Goal: Task Accomplishment & Management: Manage account settings

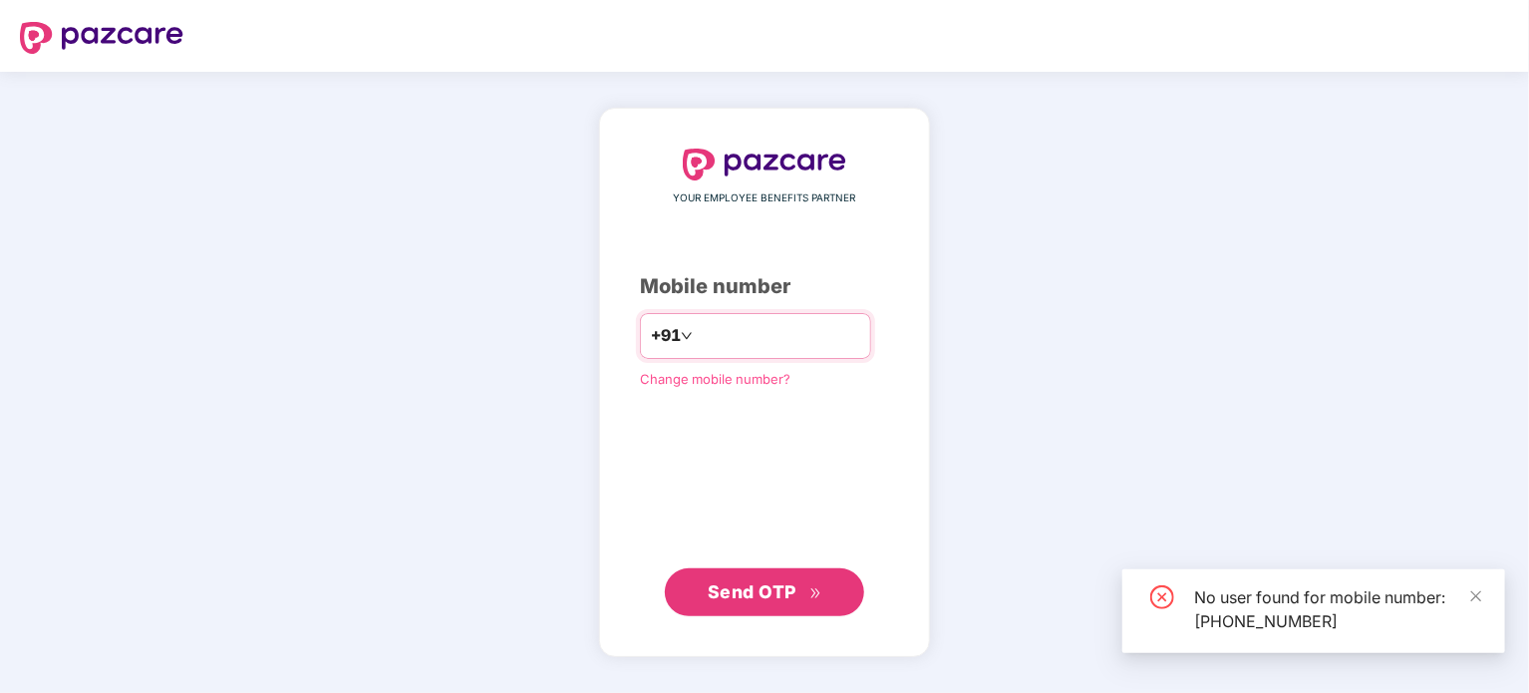
click at [813, 328] on input "**********" at bounding box center [778, 336] width 163 height 32
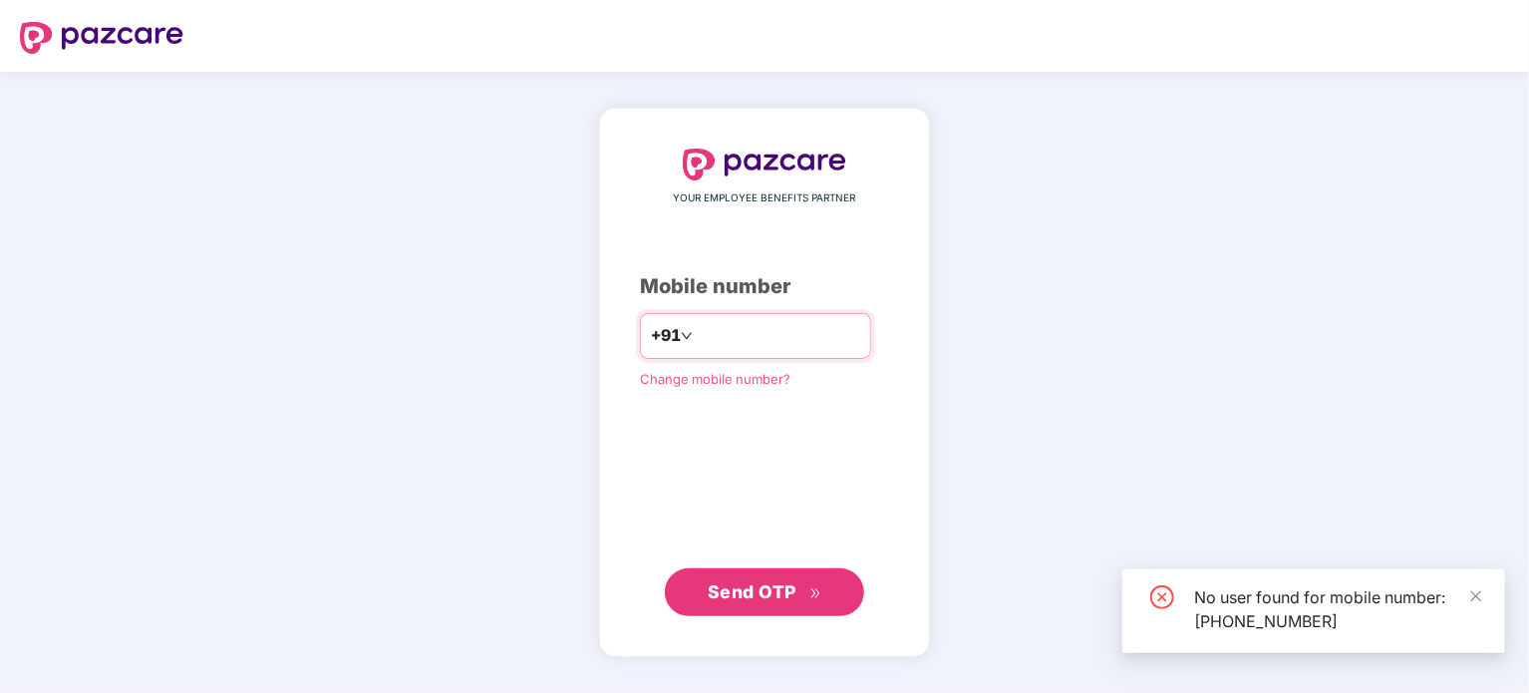
drag, startPoint x: 813, startPoint y: 328, endPoint x: 638, endPoint y: 346, distance: 176.3
click at [640, 346] on div "**********" at bounding box center [755, 336] width 231 height 46
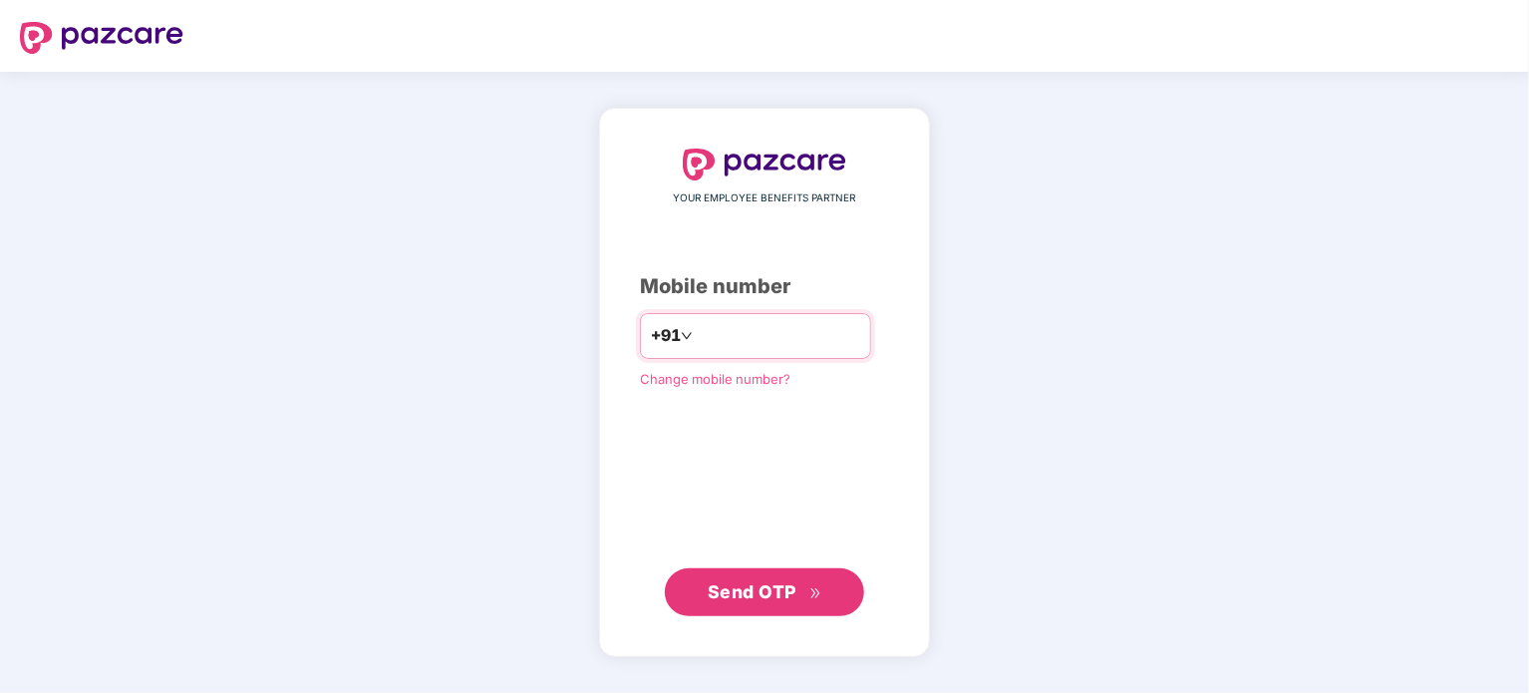
click at [831, 334] on input "**********" at bounding box center [778, 336] width 163 height 32
type input "*"
type input "**********"
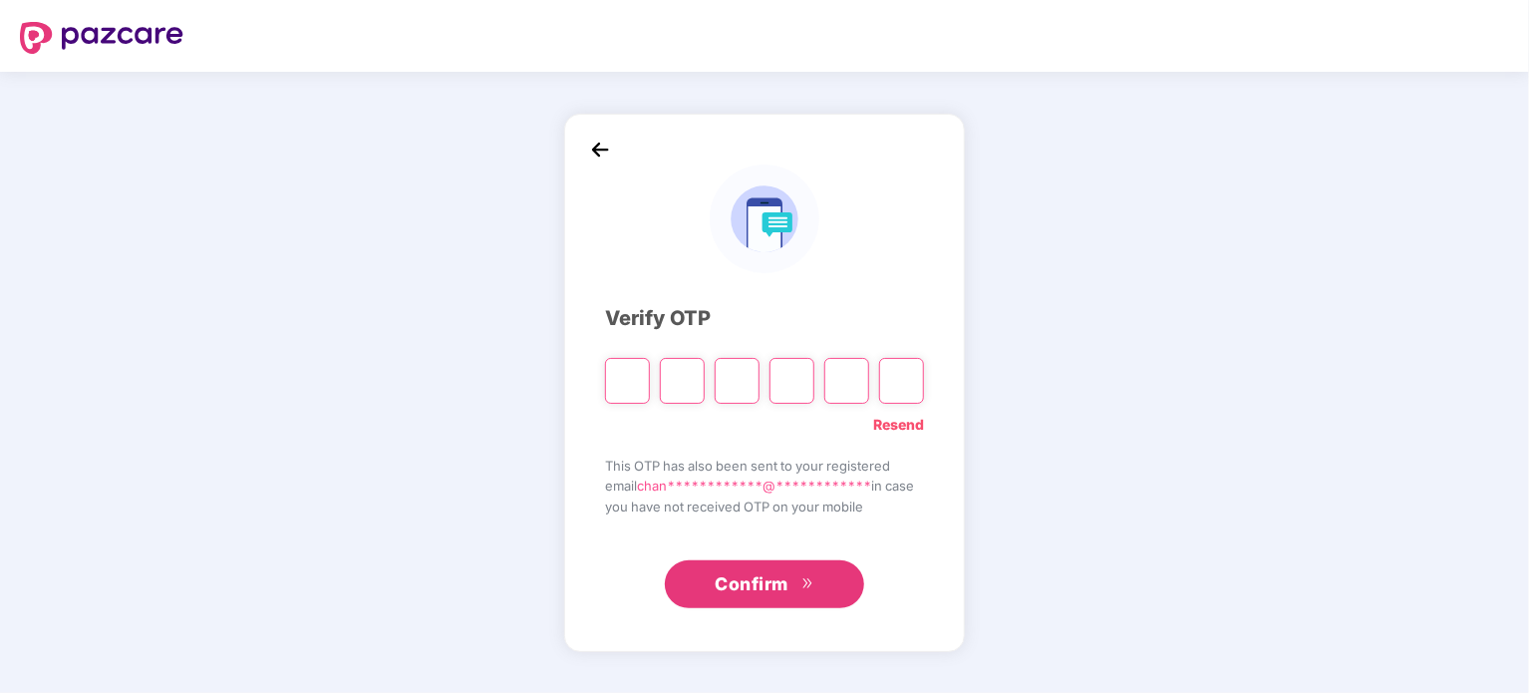
type input "*"
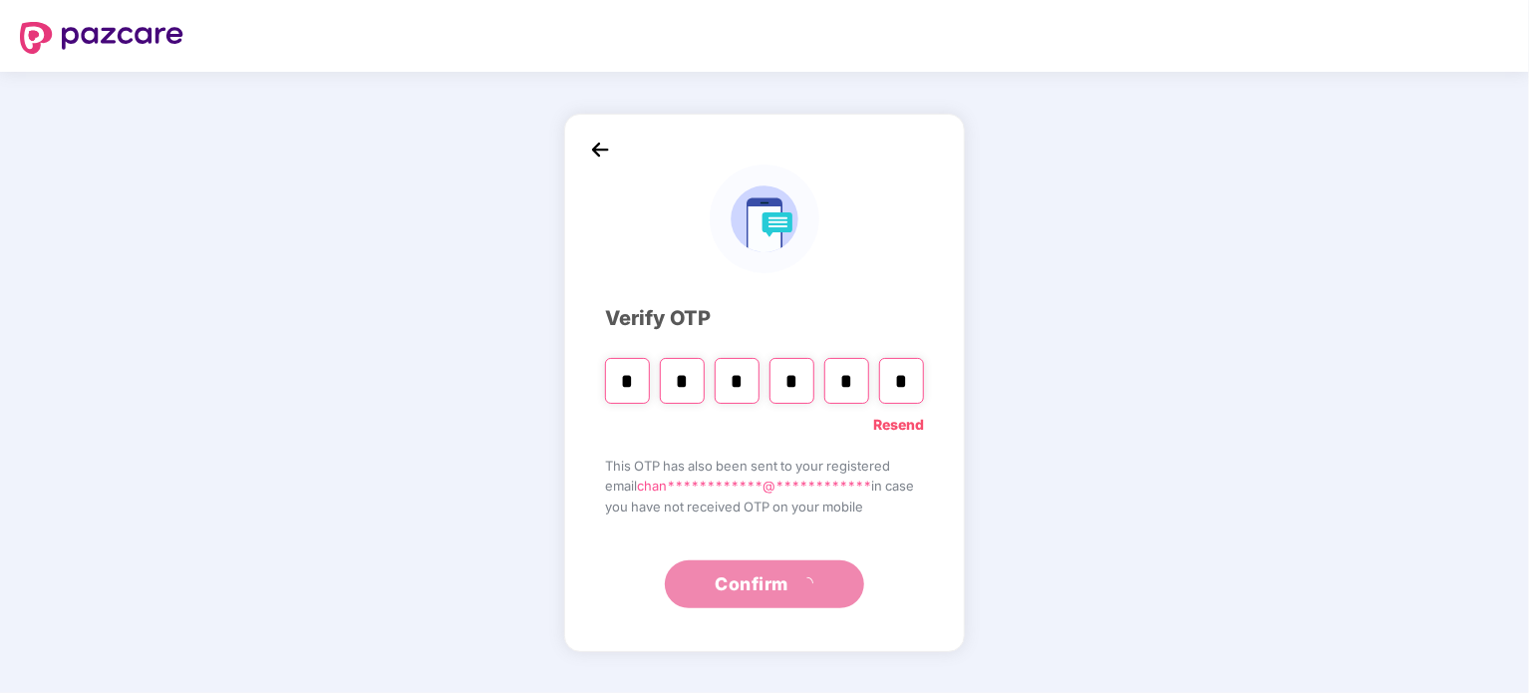
type input "*"
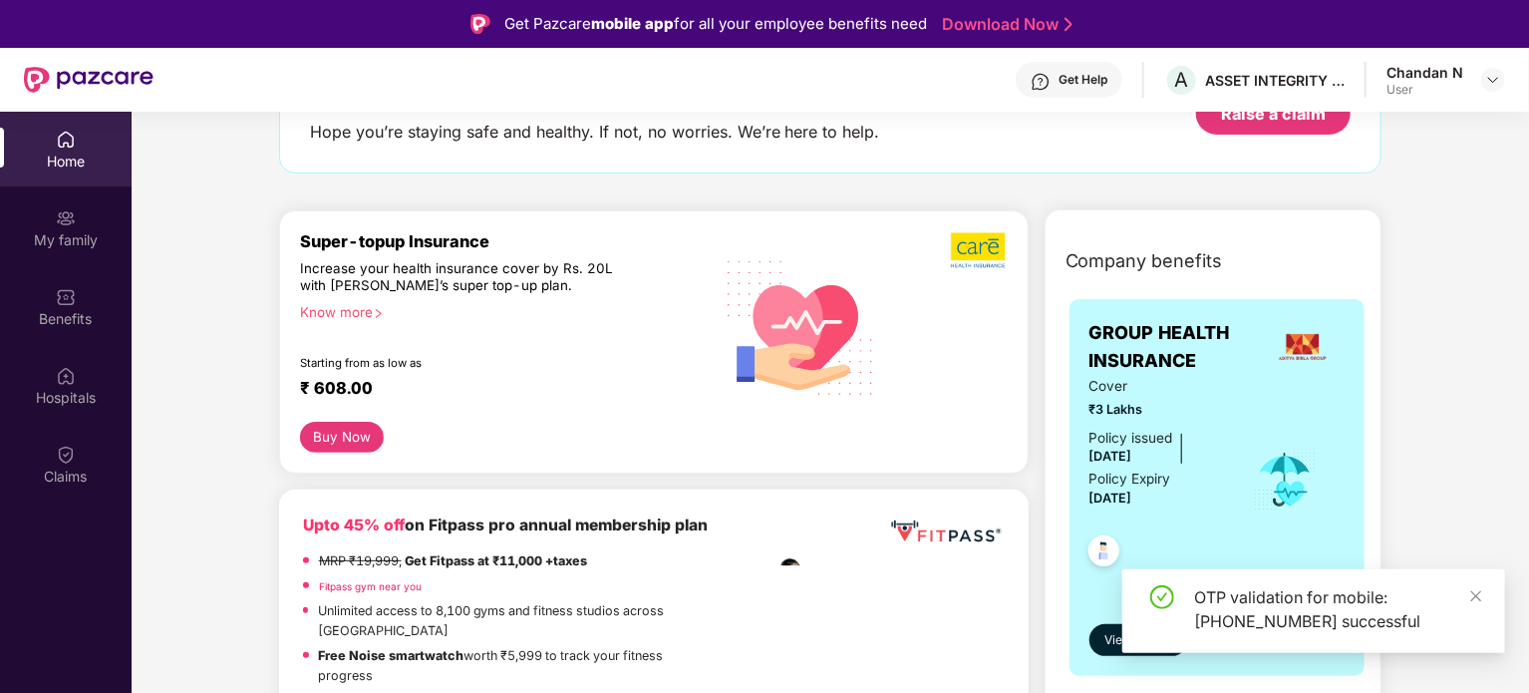
scroll to position [199, 0]
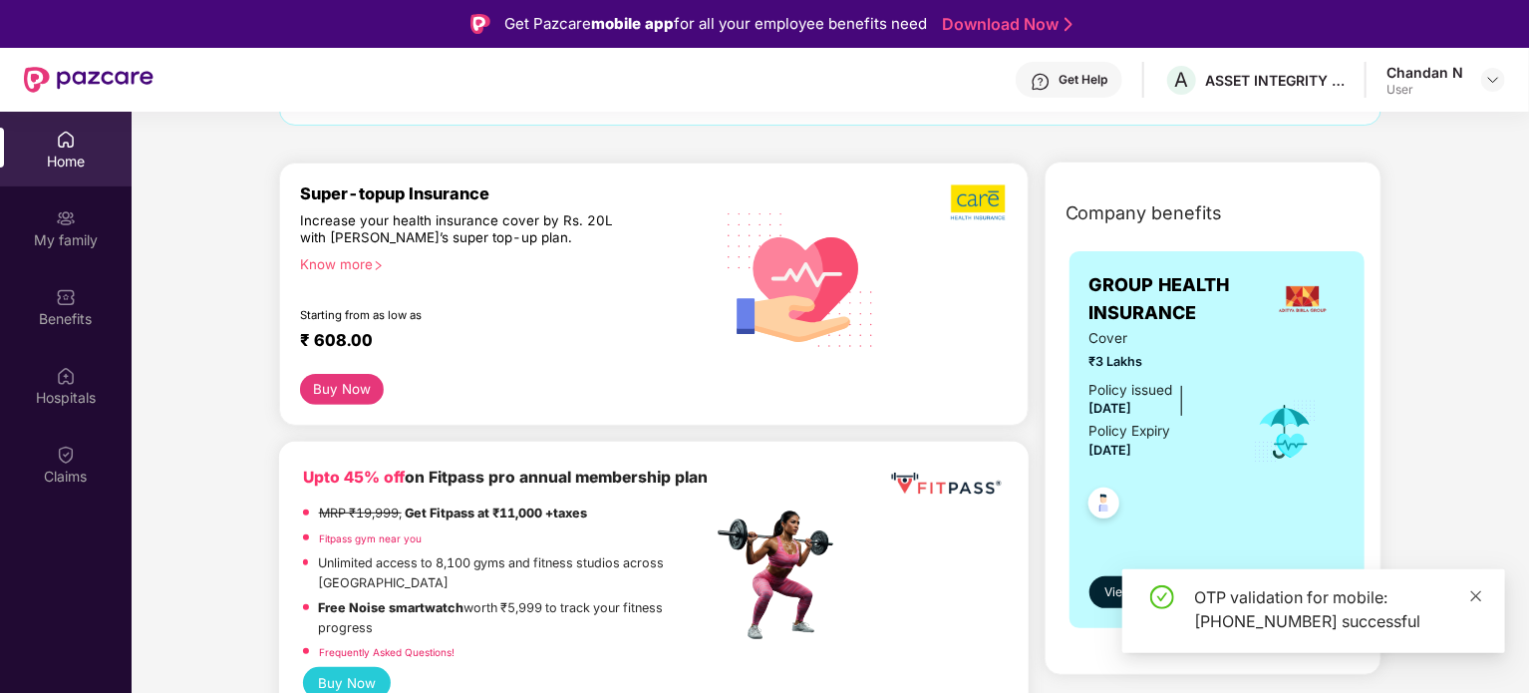
click at [1479, 597] on icon "close" at bounding box center [1476, 595] width 11 height 11
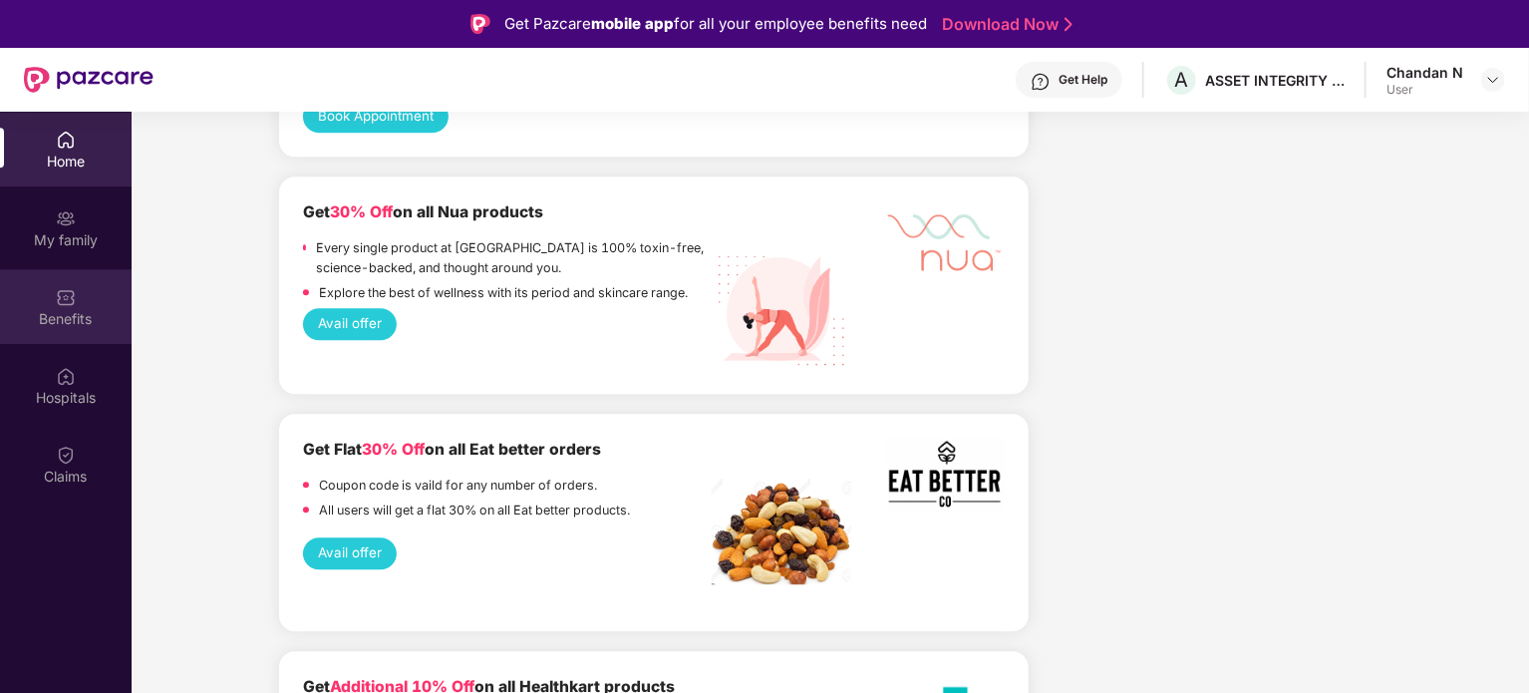
scroll to position [2392, 0]
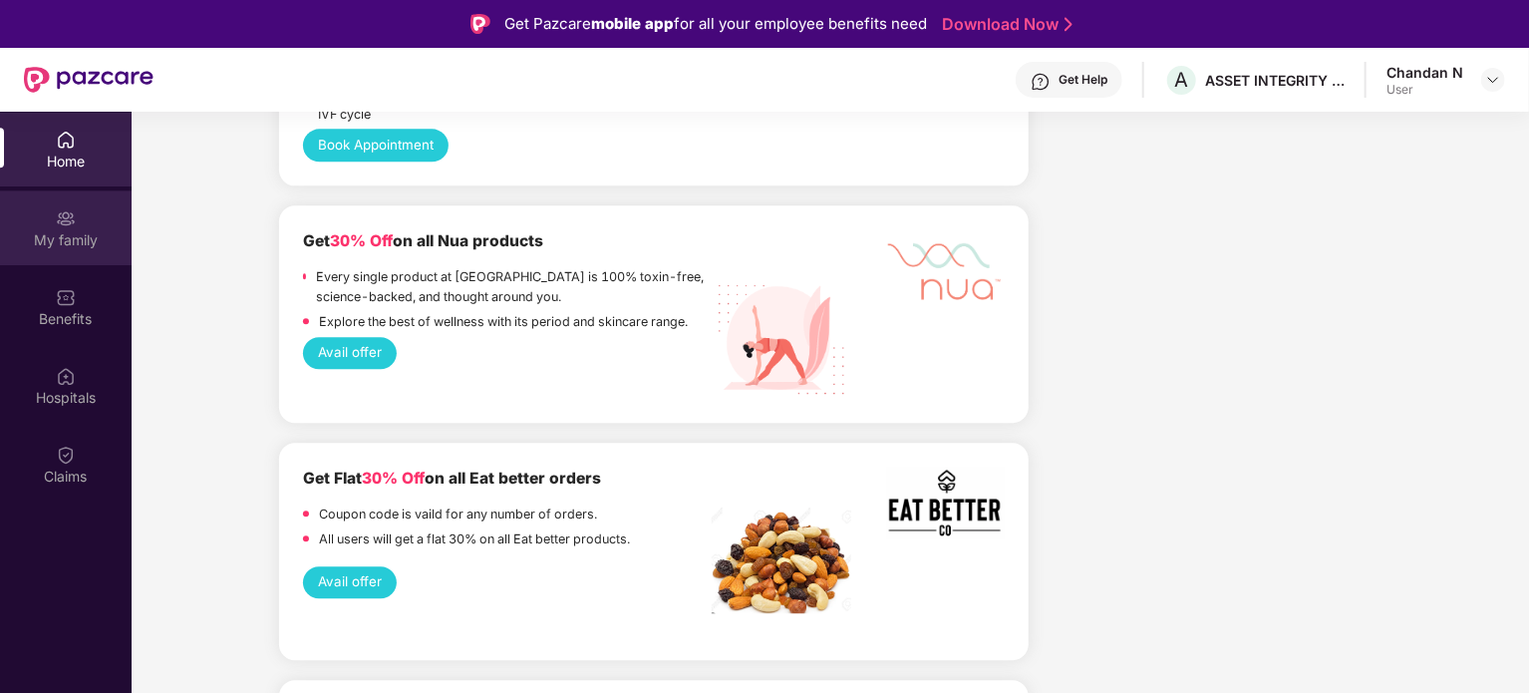
click at [64, 232] on div "My family" at bounding box center [66, 240] width 132 height 20
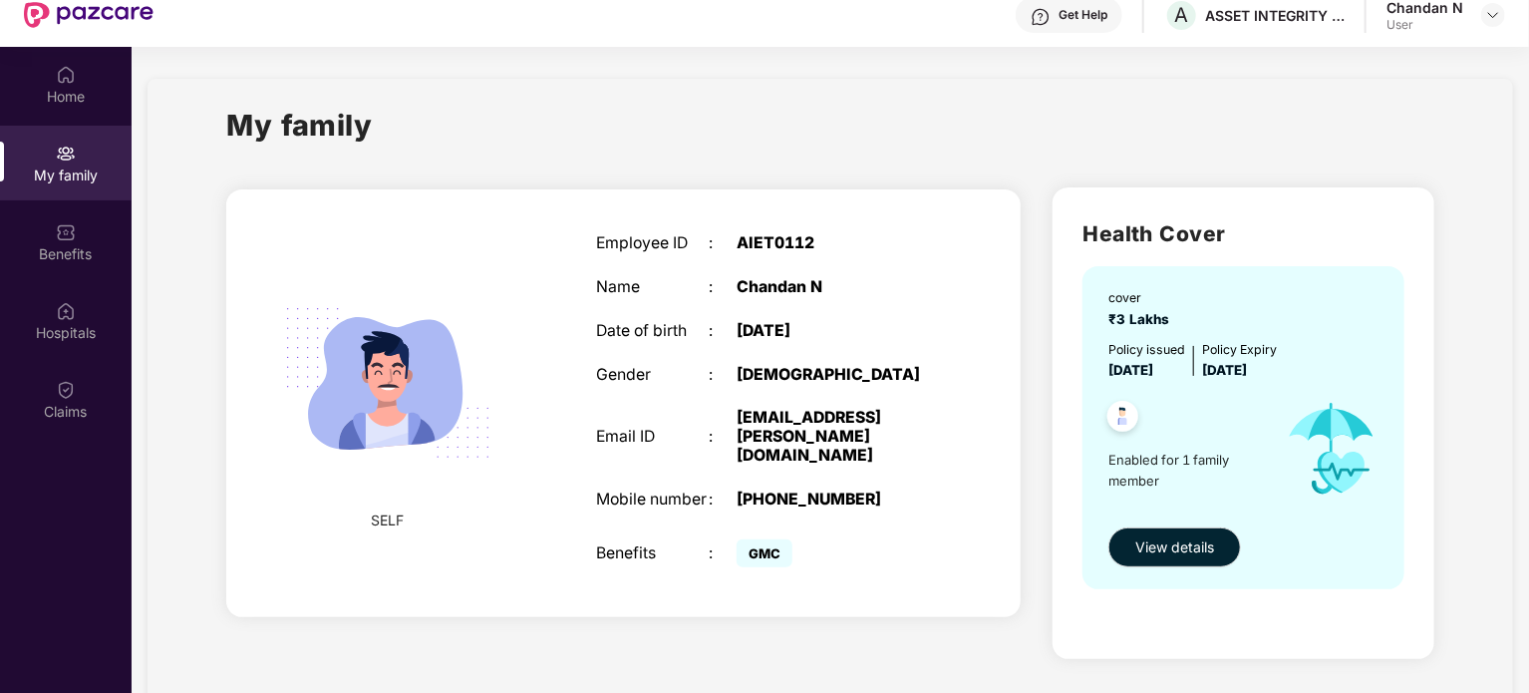
scroll to position [112, 0]
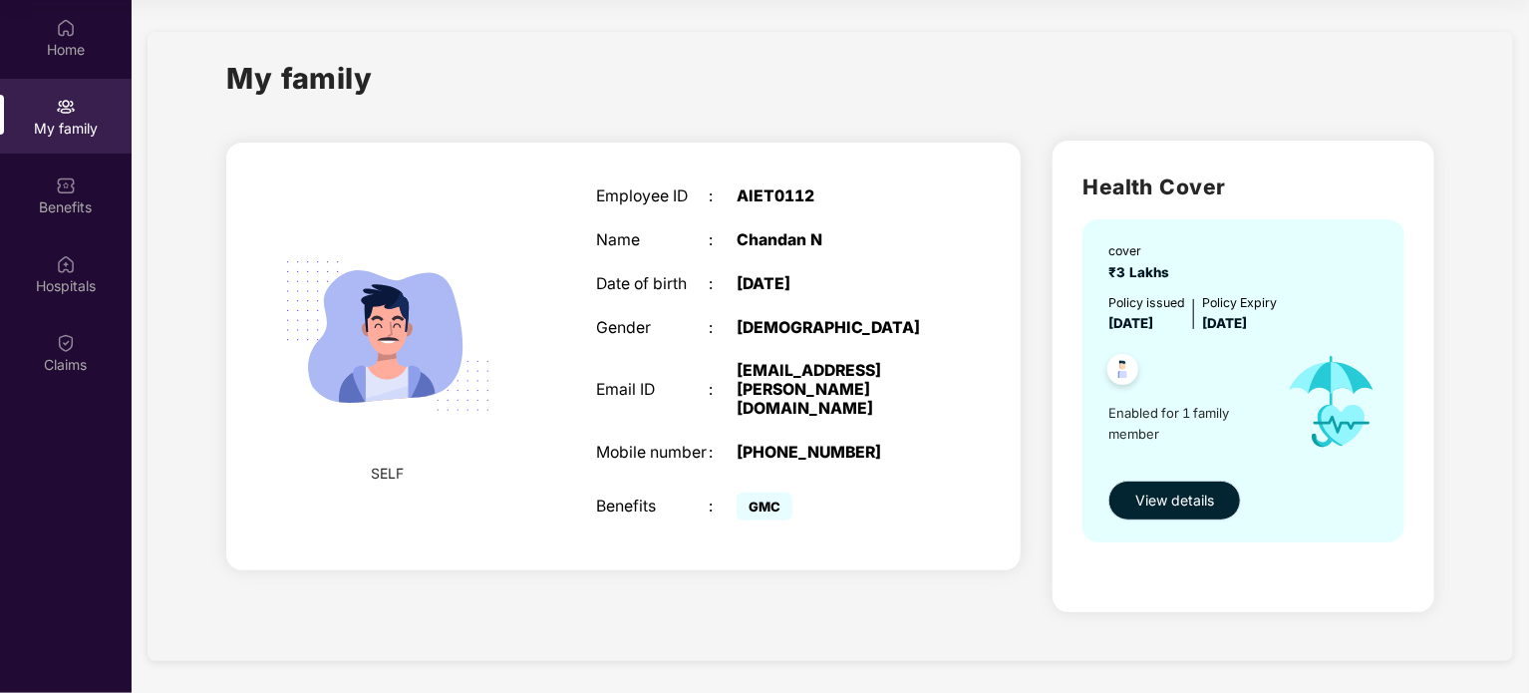
click at [1170, 505] on span "View details" at bounding box center [1174, 500] width 79 height 22
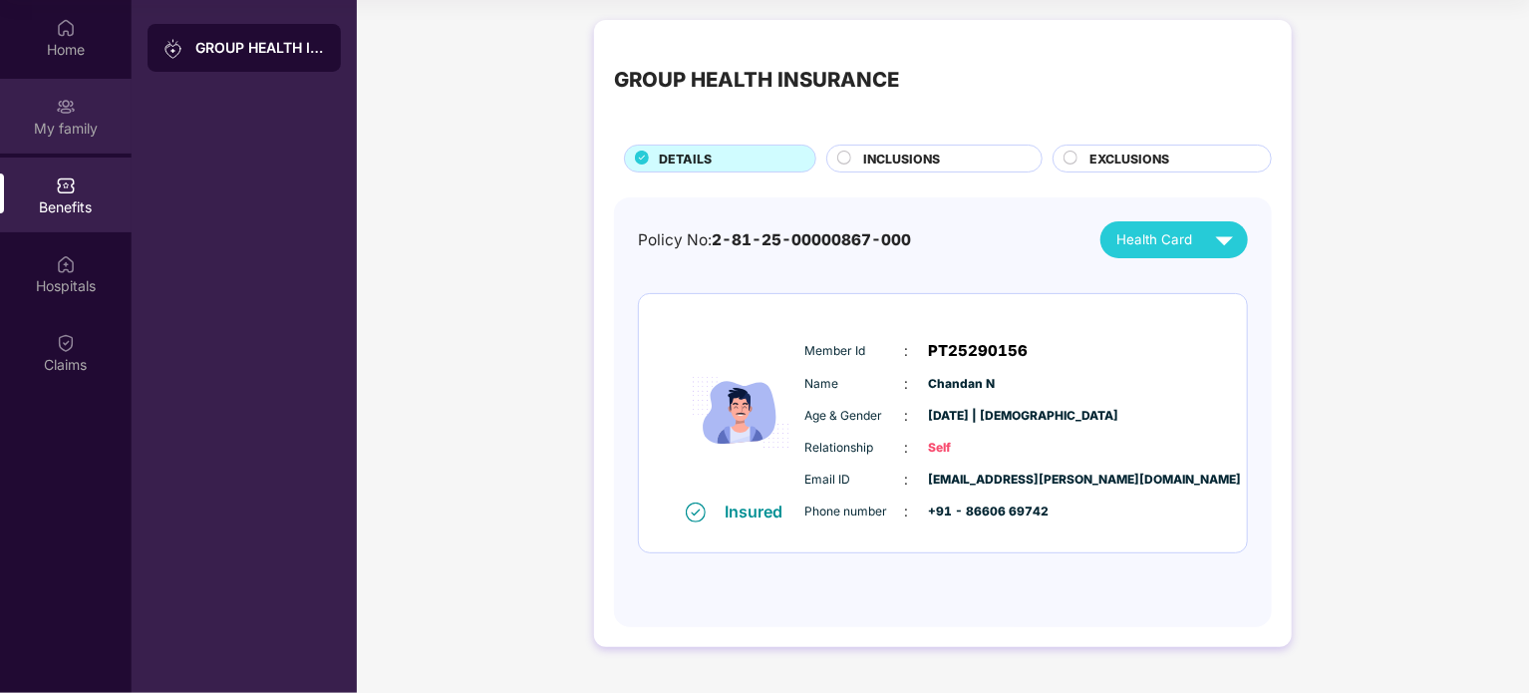
click at [68, 102] on img at bounding box center [66, 107] width 20 height 20
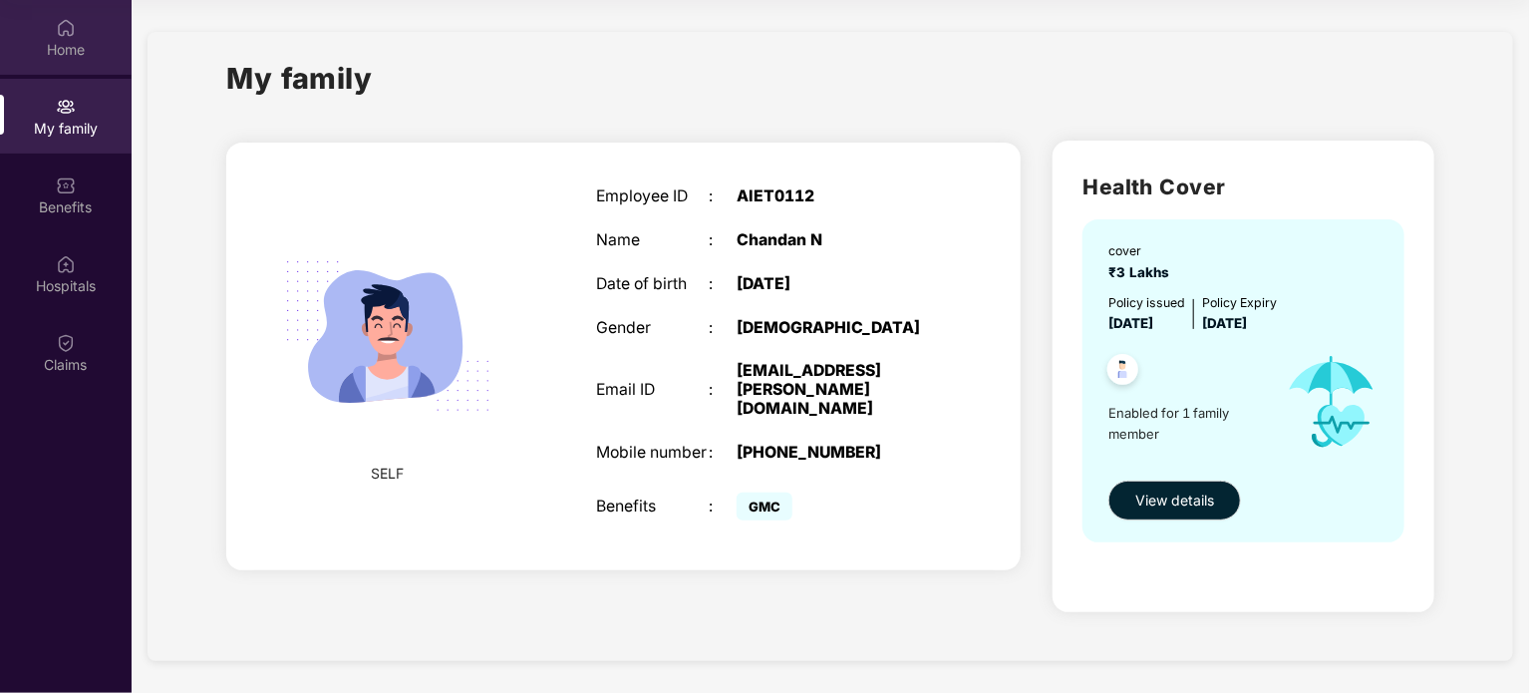
click at [78, 43] on div "Home" at bounding box center [66, 50] width 132 height 20
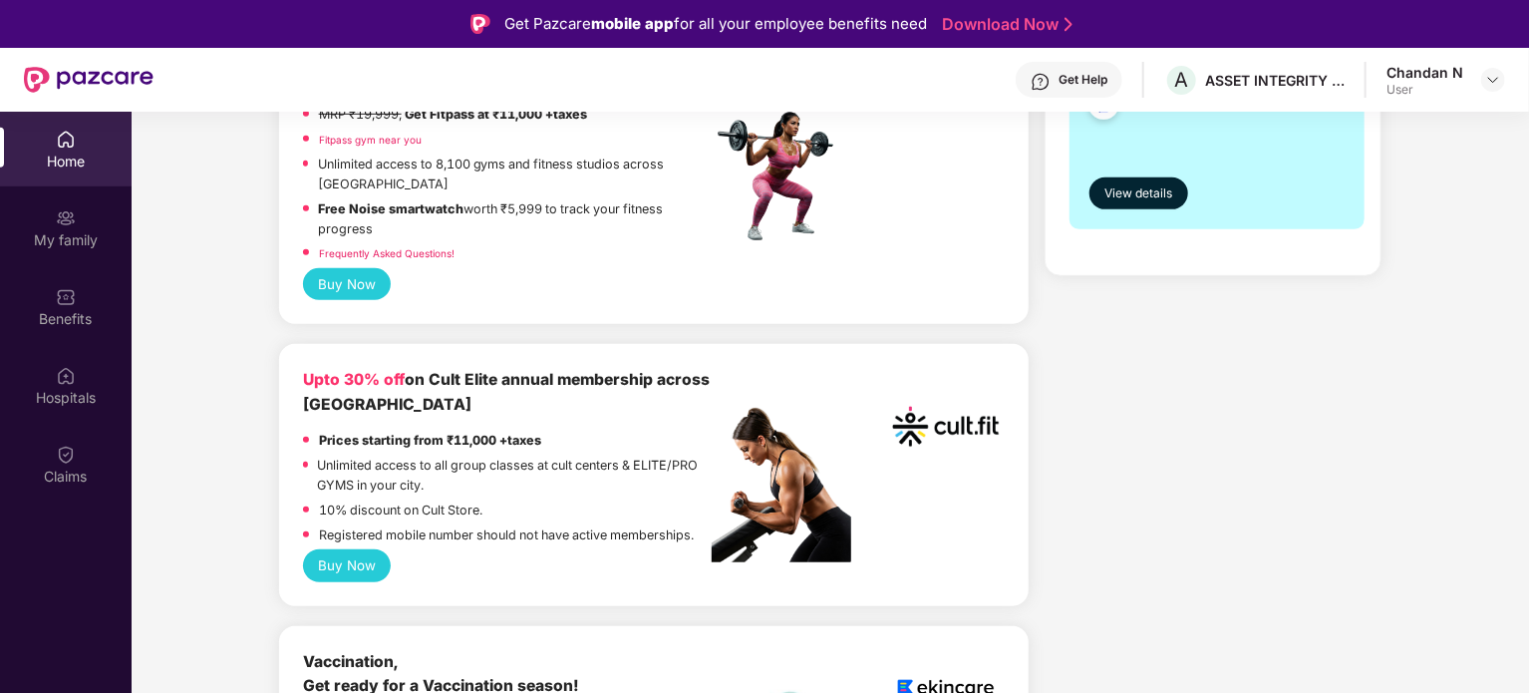
scroll to position [598, 0]
click at [366, 577] on button "Buy Now" at bounding box center [347, 565] width 89 height 32
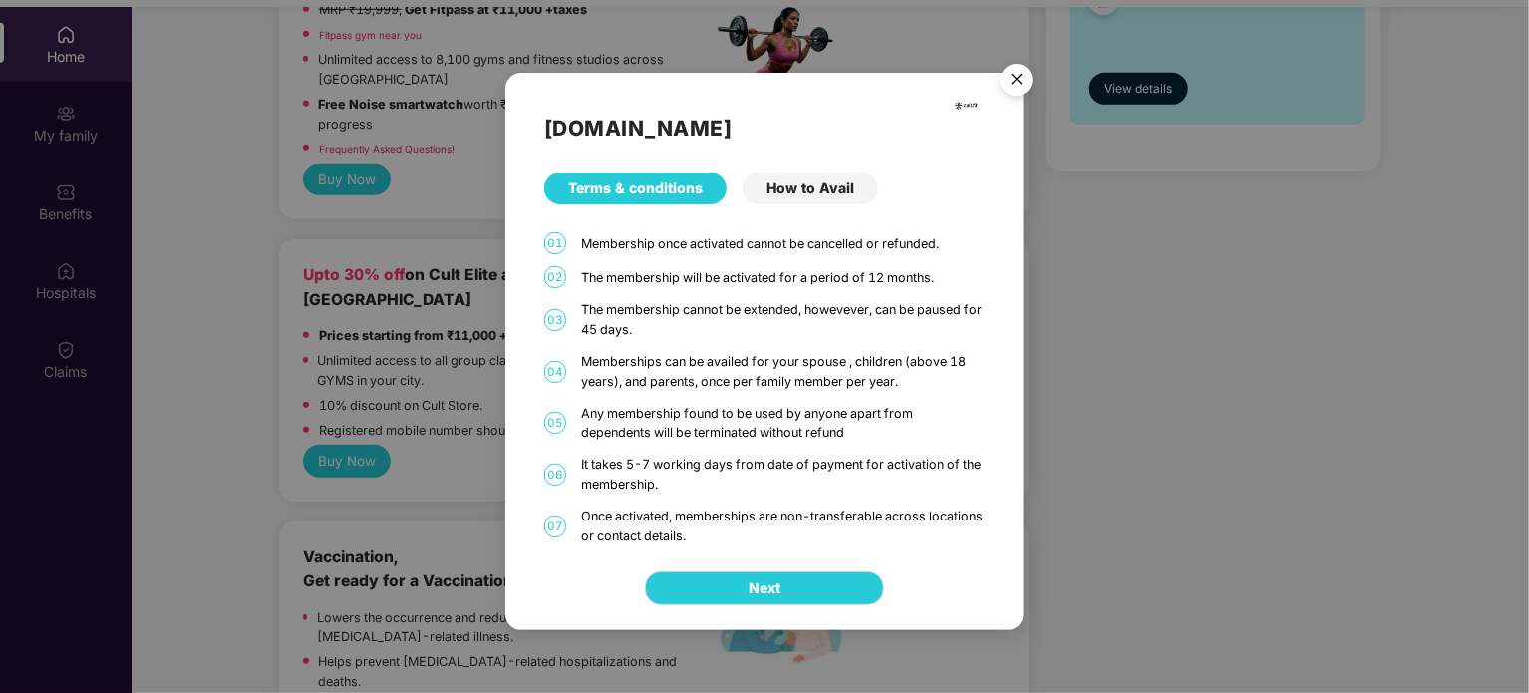
scroll to position [112, 0]
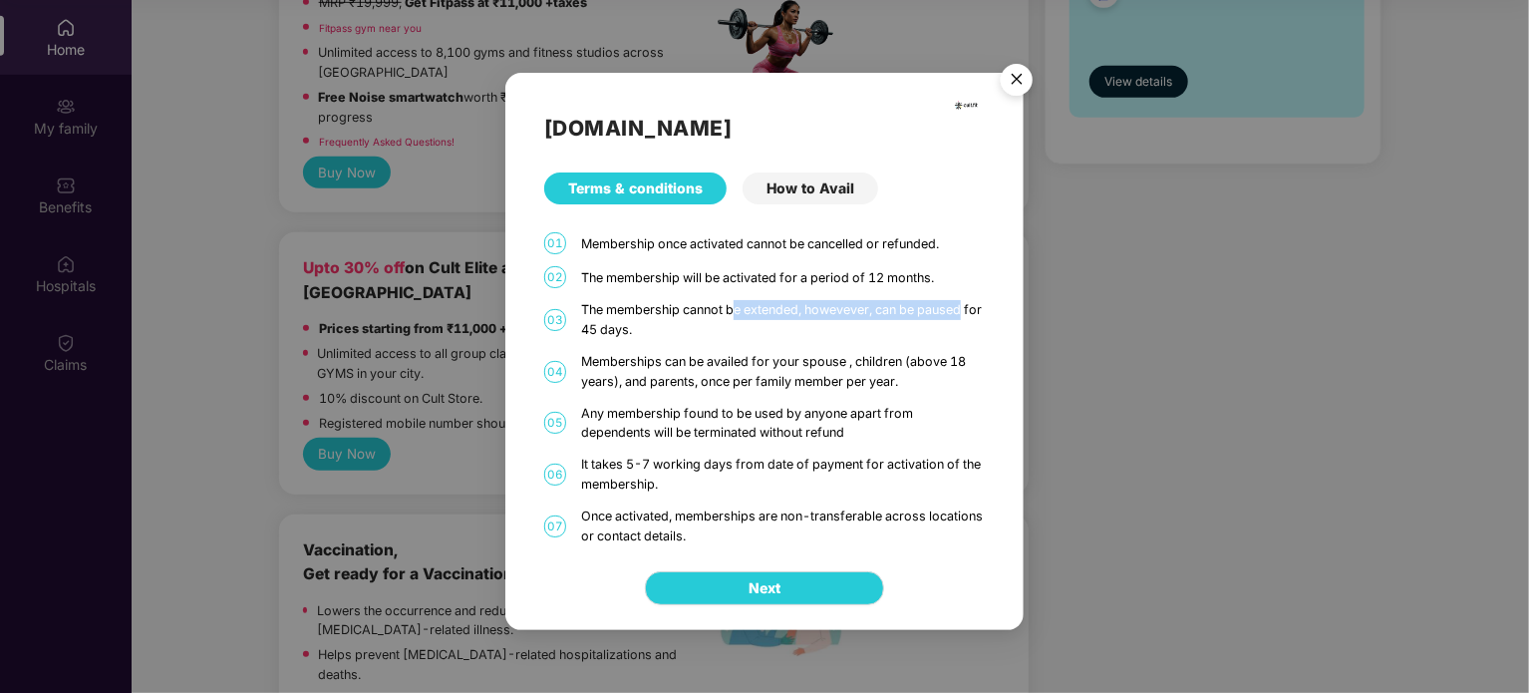
drag, startPoint x: 737, startPoint y: 306, endPoint x: 973, endPoint y: 301, distance: 236.3
click at [973, 301] on div "The membership cannot be extended, howevever, can be paused for 45 days." at bounding box center [783, 320] width 404 height 40
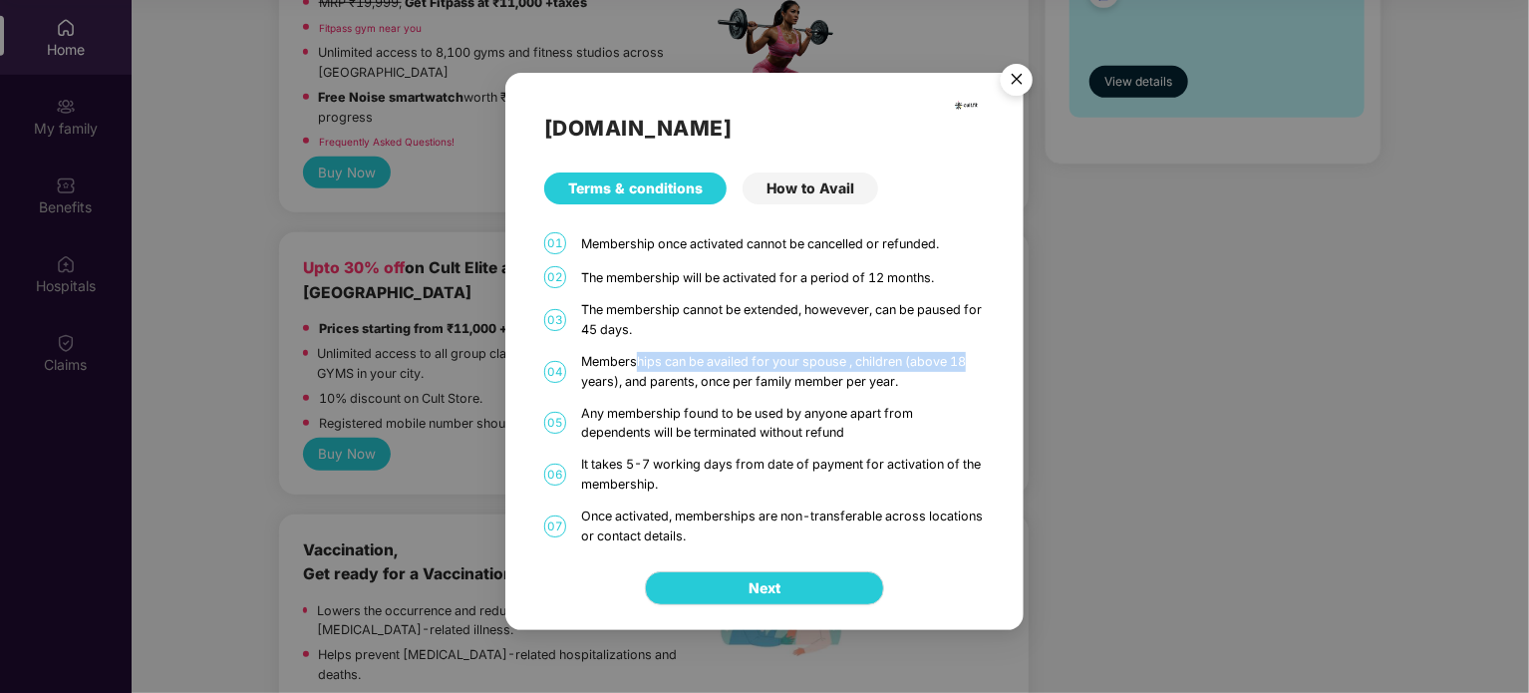
drag, startPoint x: 638, startPoint y: 361, endPoint x: 967, endPoint y: 369, distance: 329.0
click at [967, 369] on div "Memberships can be availed for your spouse , children (above 18 years), and par…" at bounding box center [783, 372] width 404 height 40
click at [789, 383] on div "Memberships can be availed for your spouse , children (above 18 years), and par…" at bounding box center [783, 372] width 404 height 40
click at [664, 385] on div "Memberships can be availed for your spouse , children (above 18 years), and par…" at bounding box center [783, 372] width 404 height 40
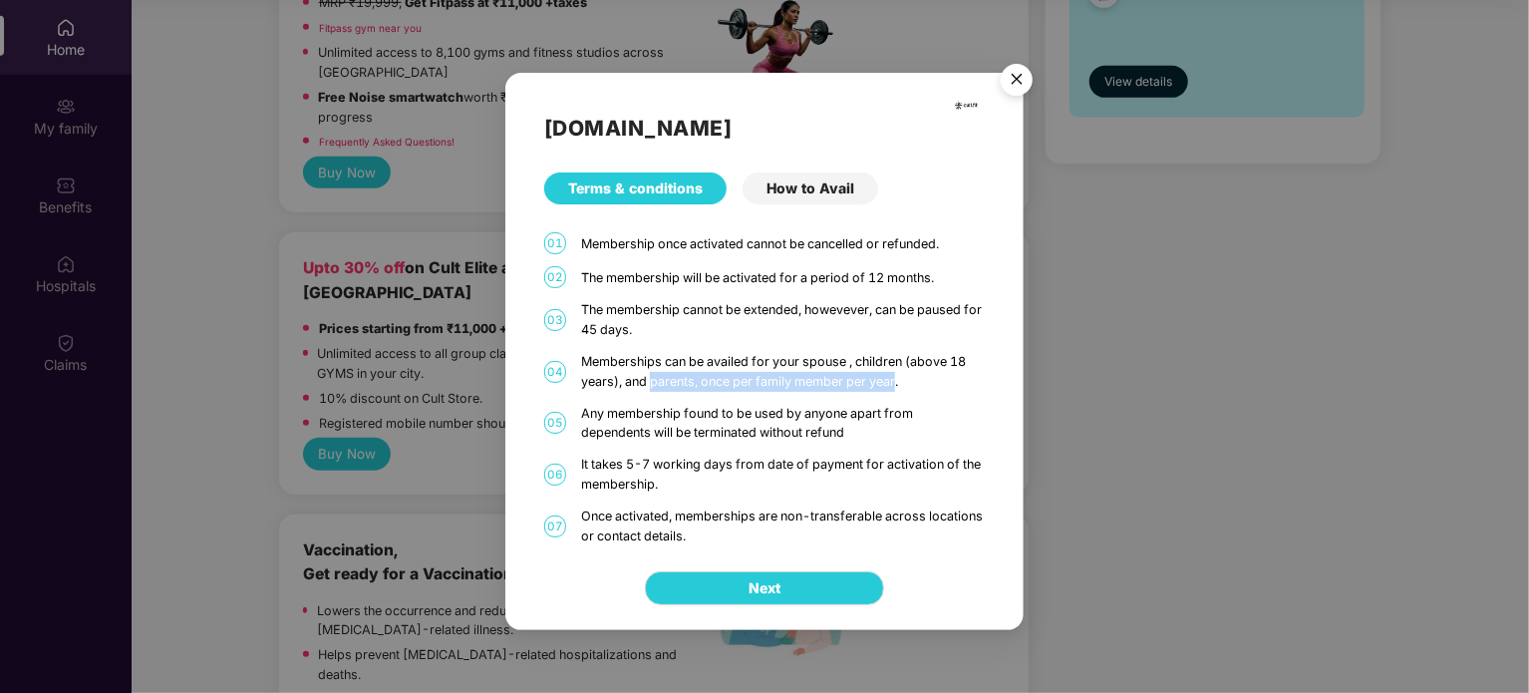
drag, startPoint x: 664, startPoint y: 385, endPoint x: 879, endPoint y: 382, distance: 215.3
click at [879, 382] on div "Memberships can be availed for your spouse , children (above 18 years), and par…" at bounding box center [783, 372] width 404 height 40
click at [1022, 79] on img "Close" at bounding box center [1017, 83] width 56 height 56
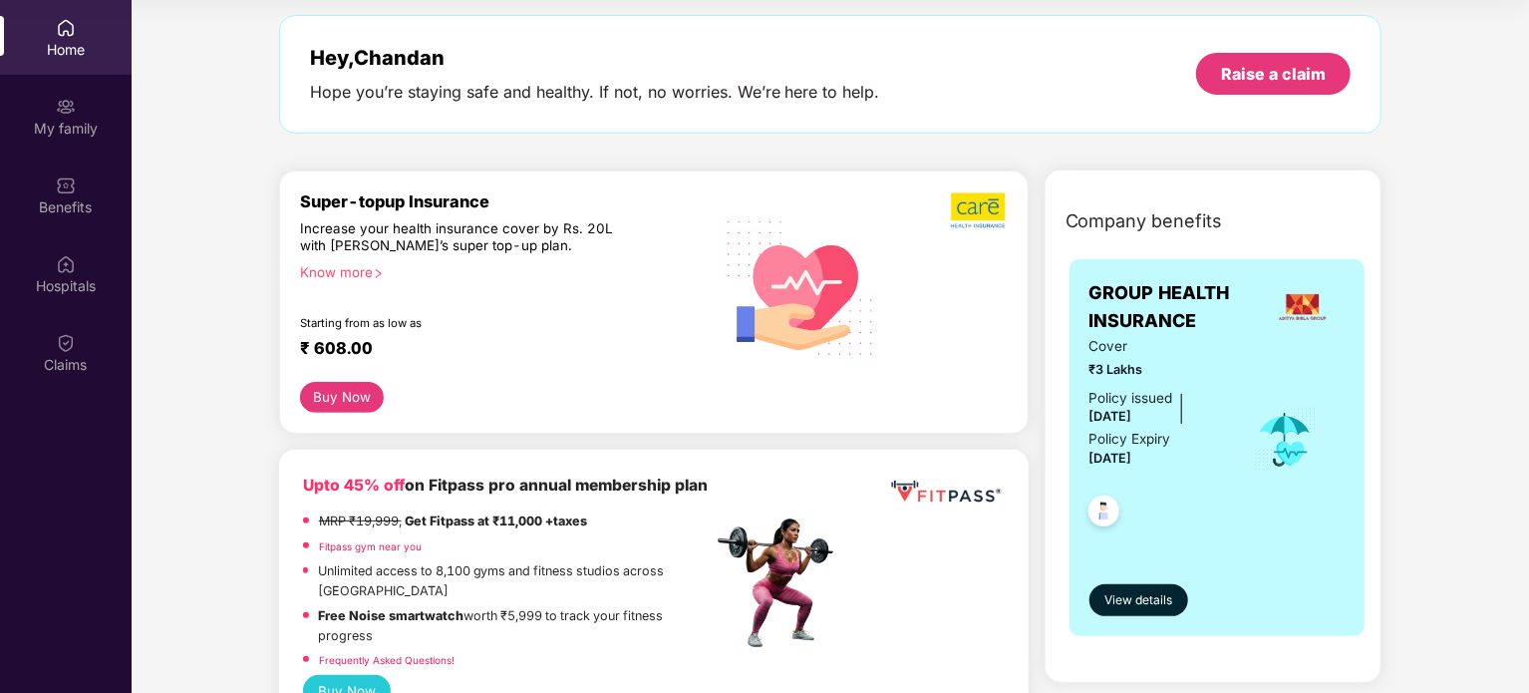
scroll to position [0, 0]
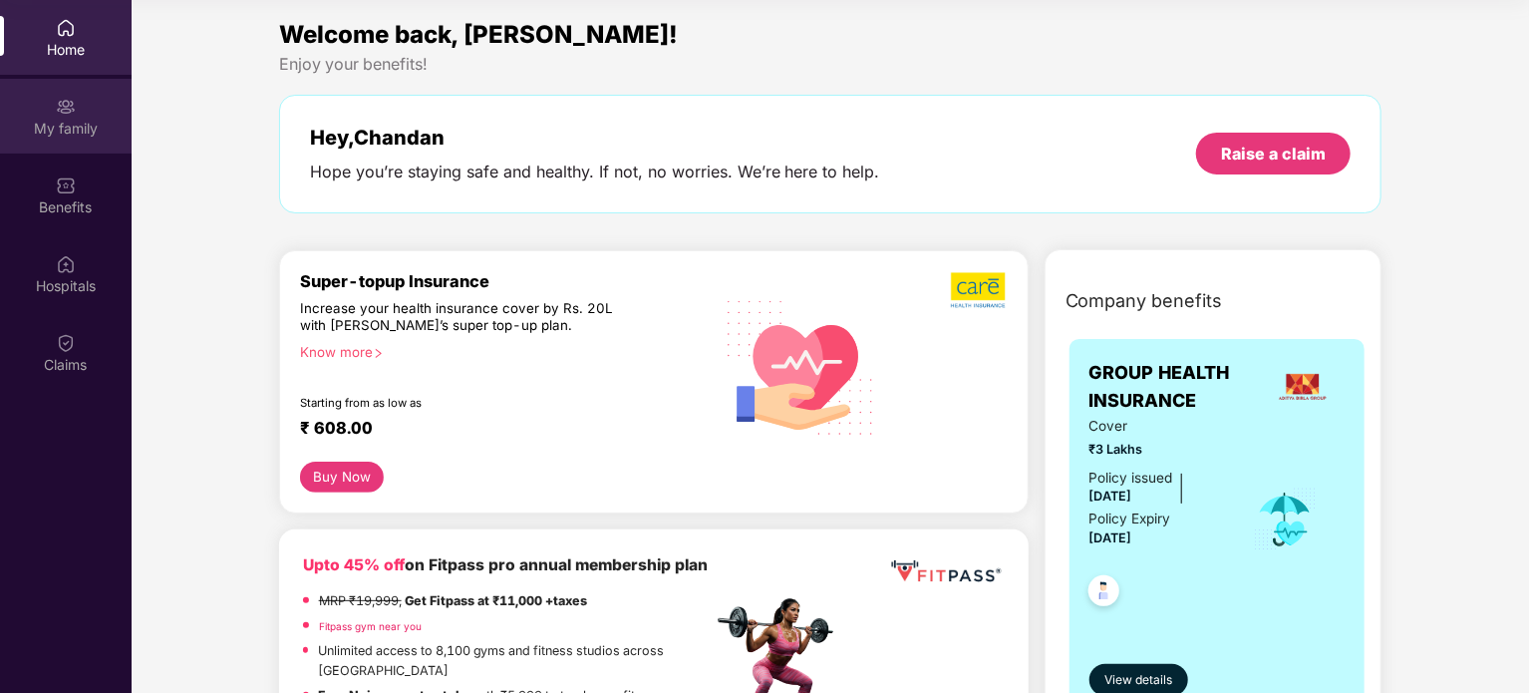
click at [80, 107] on div "My family" at bounding box center [66, 116] width 132 height 75
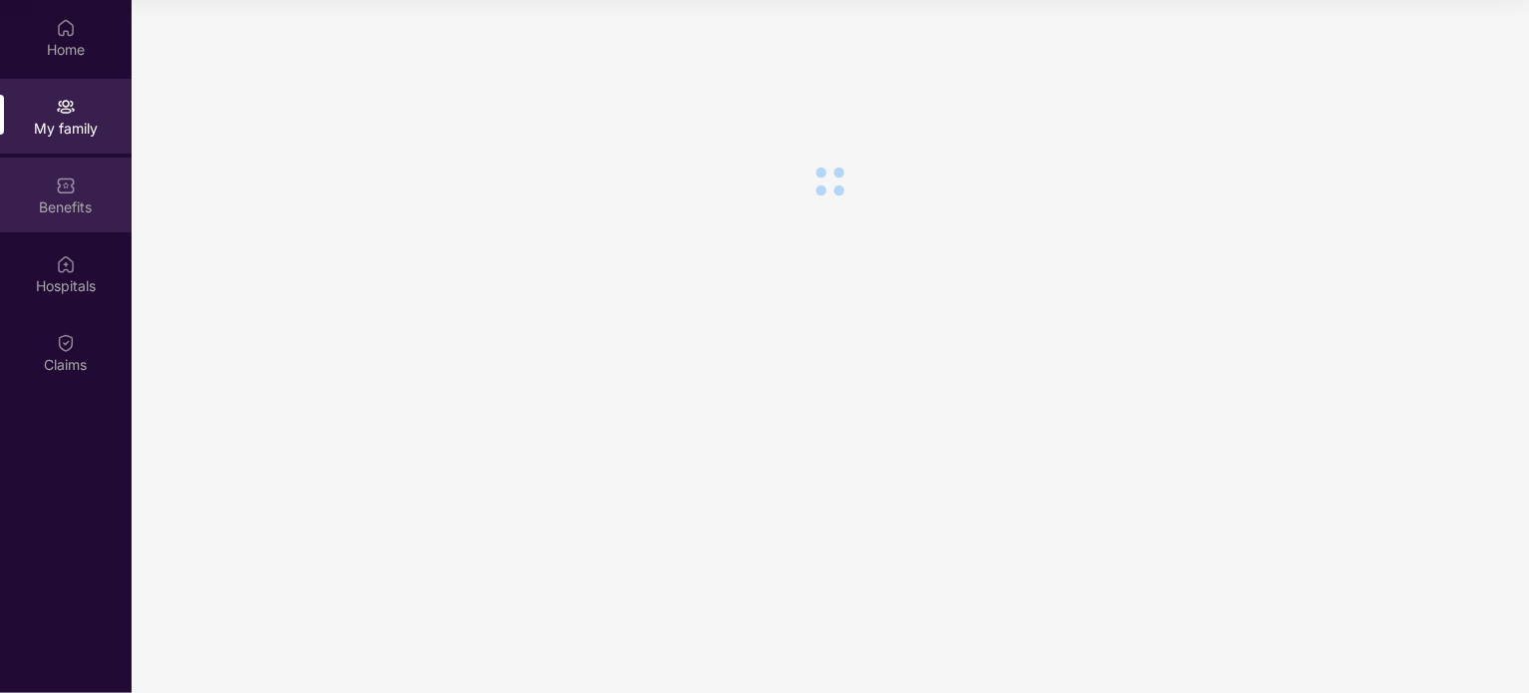
click at [63, 186] on img at bounding box center [66, 185] width 20 height 20
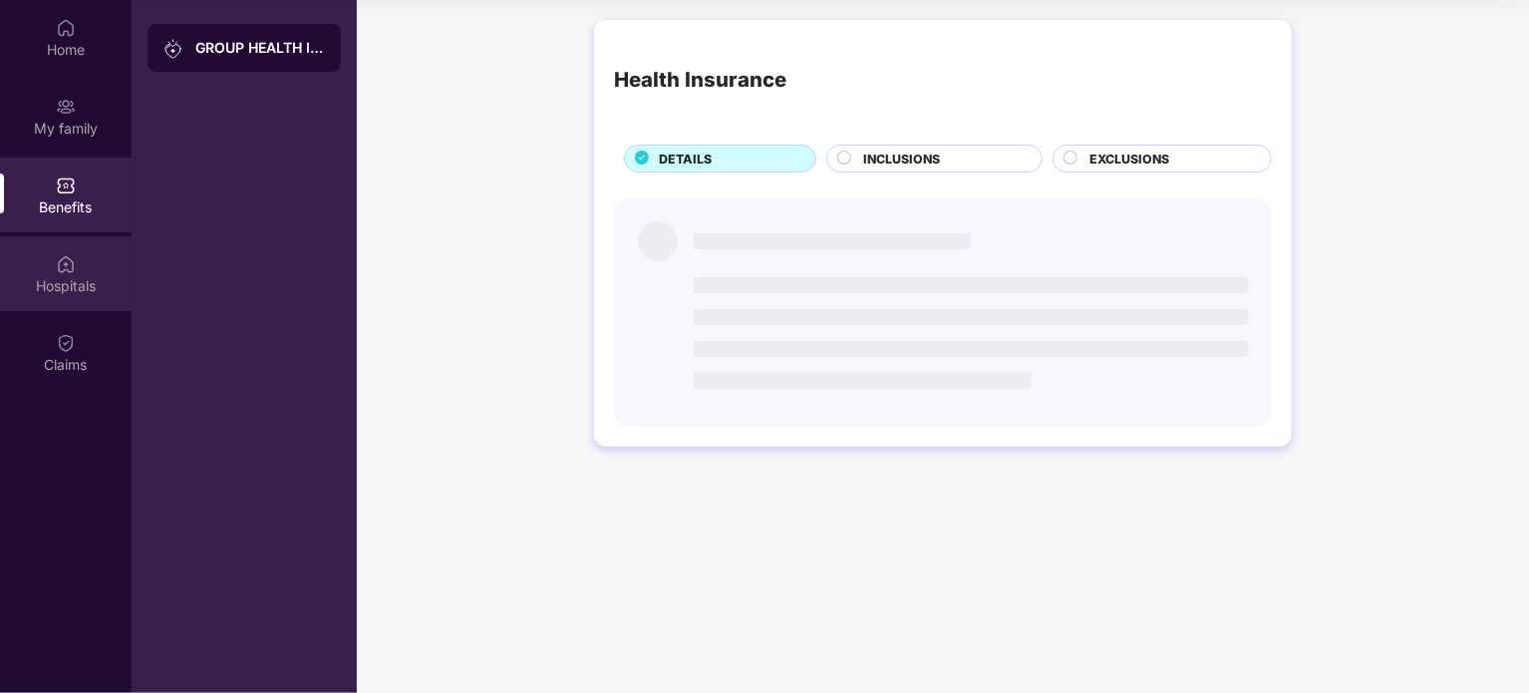
click at [61, 254] on img at bounding box center [66, 264] width 20 height 20
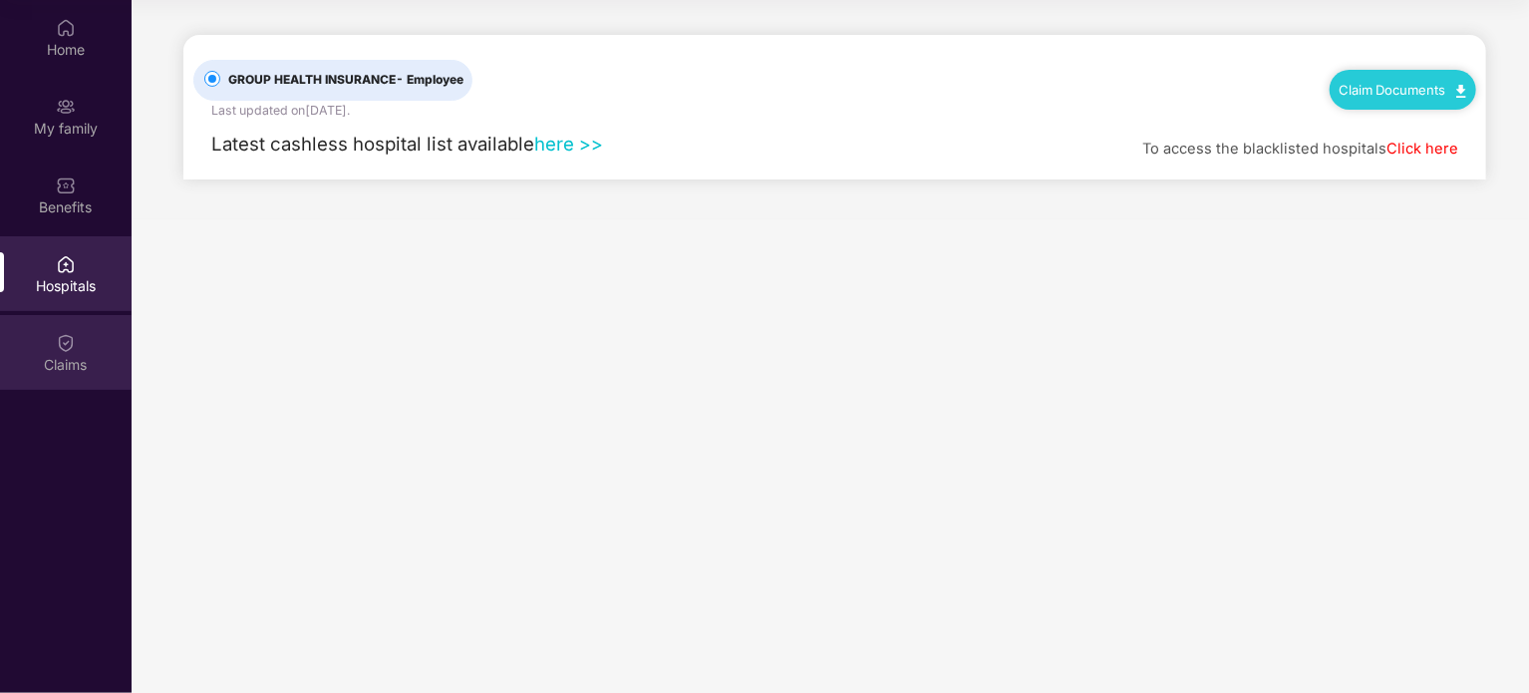
click at [77, 349] on div "Claims" at bounding box center [66, 352] width 132 height 75
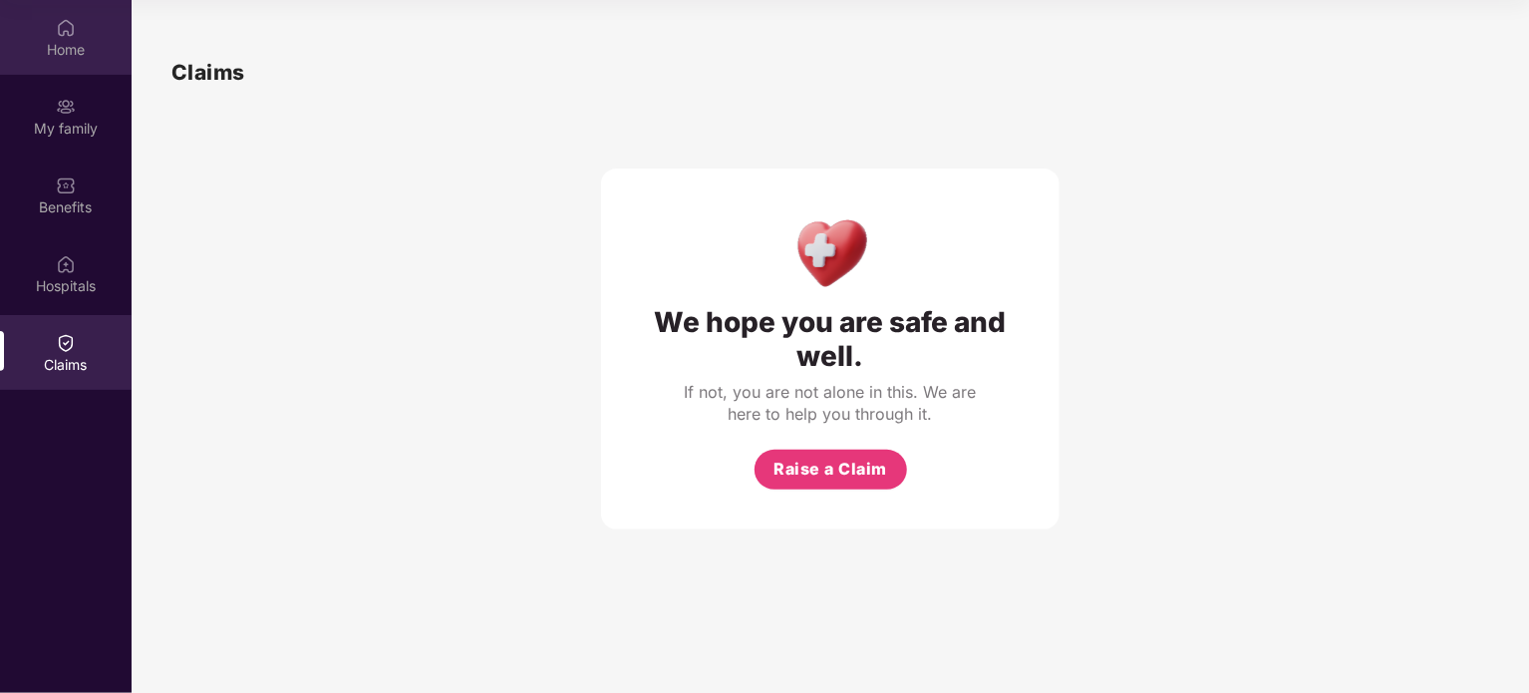
click at [72, 11] on div "Home" at bounding box center [66, 37] width 132 height 75
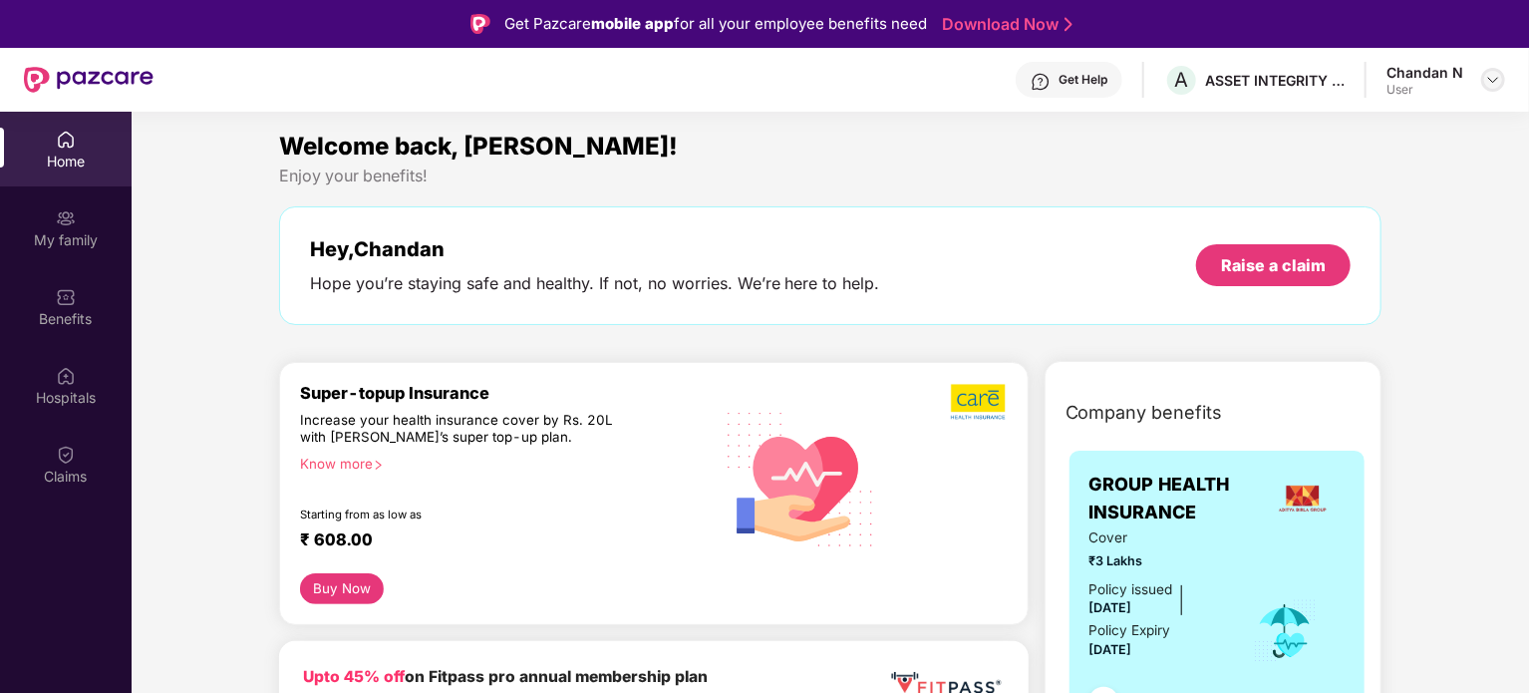
click at [1487, 77] on img at bounding box center [1493, 80] width 16 height 16
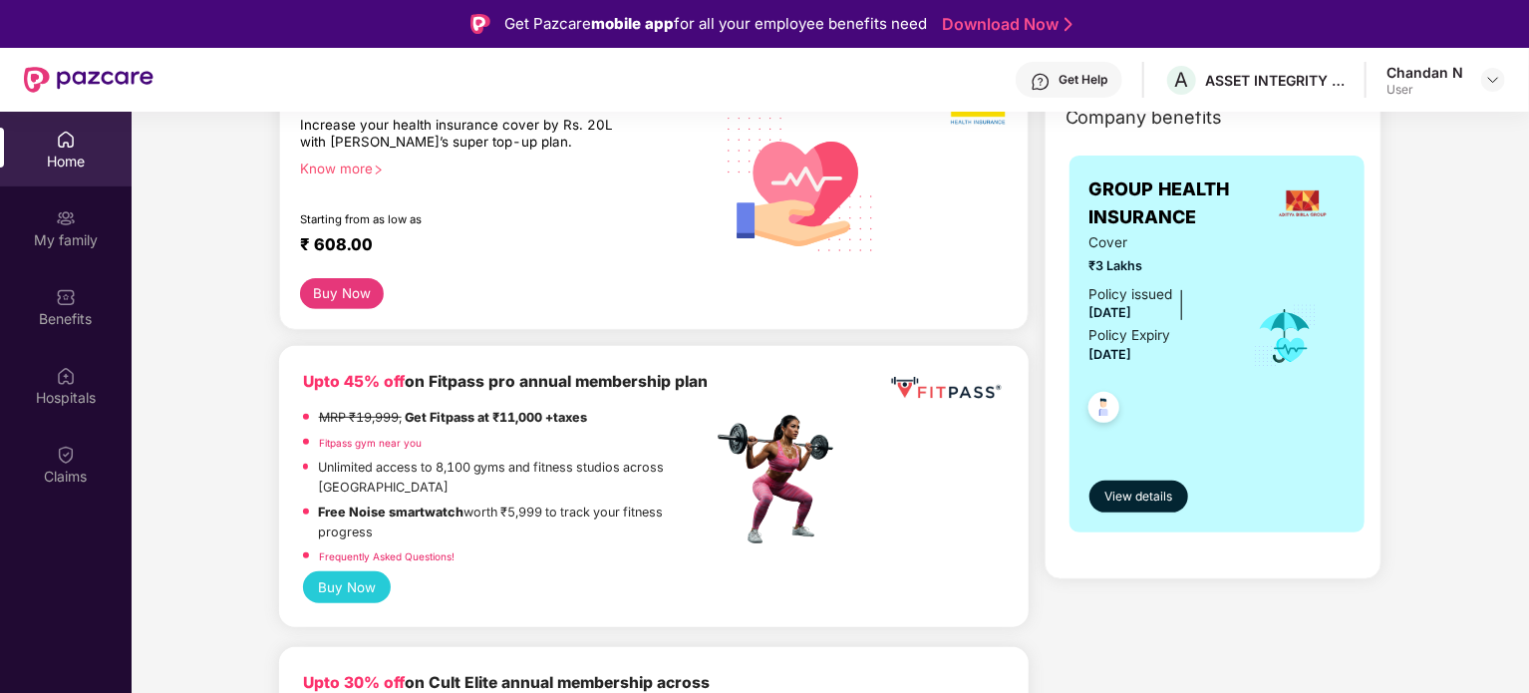
scroll to position [399, 0]
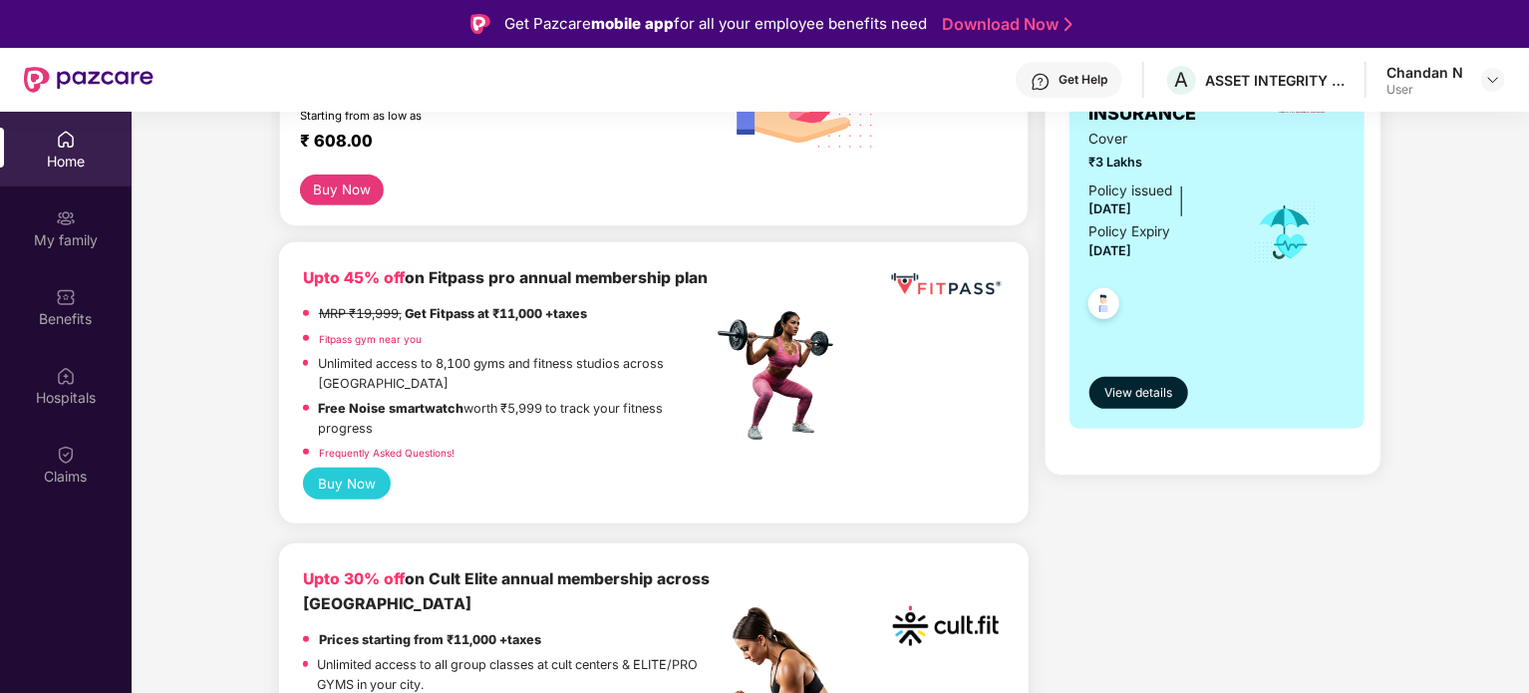
click at [1162, 303] on div at bounding box center [1157, 300] width 137 height 74
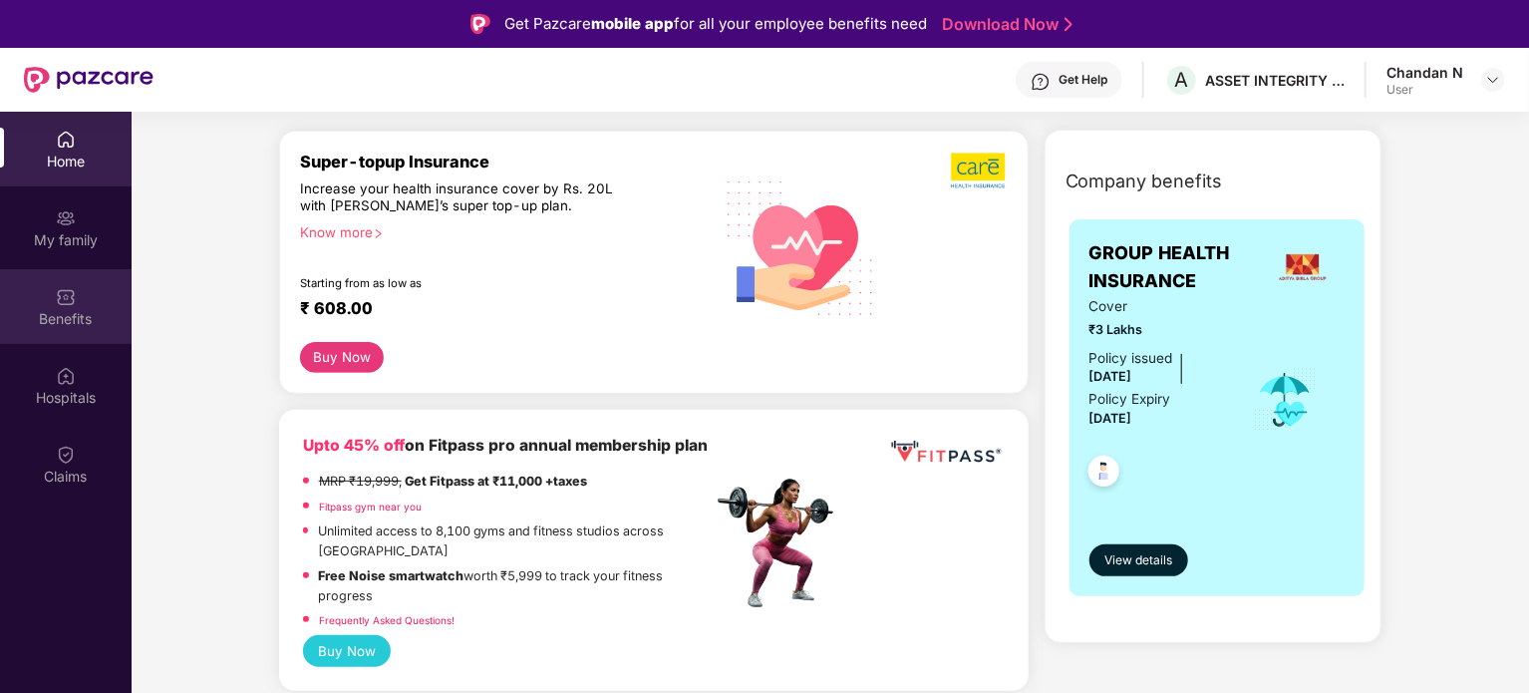
scroll to position [0, 0]
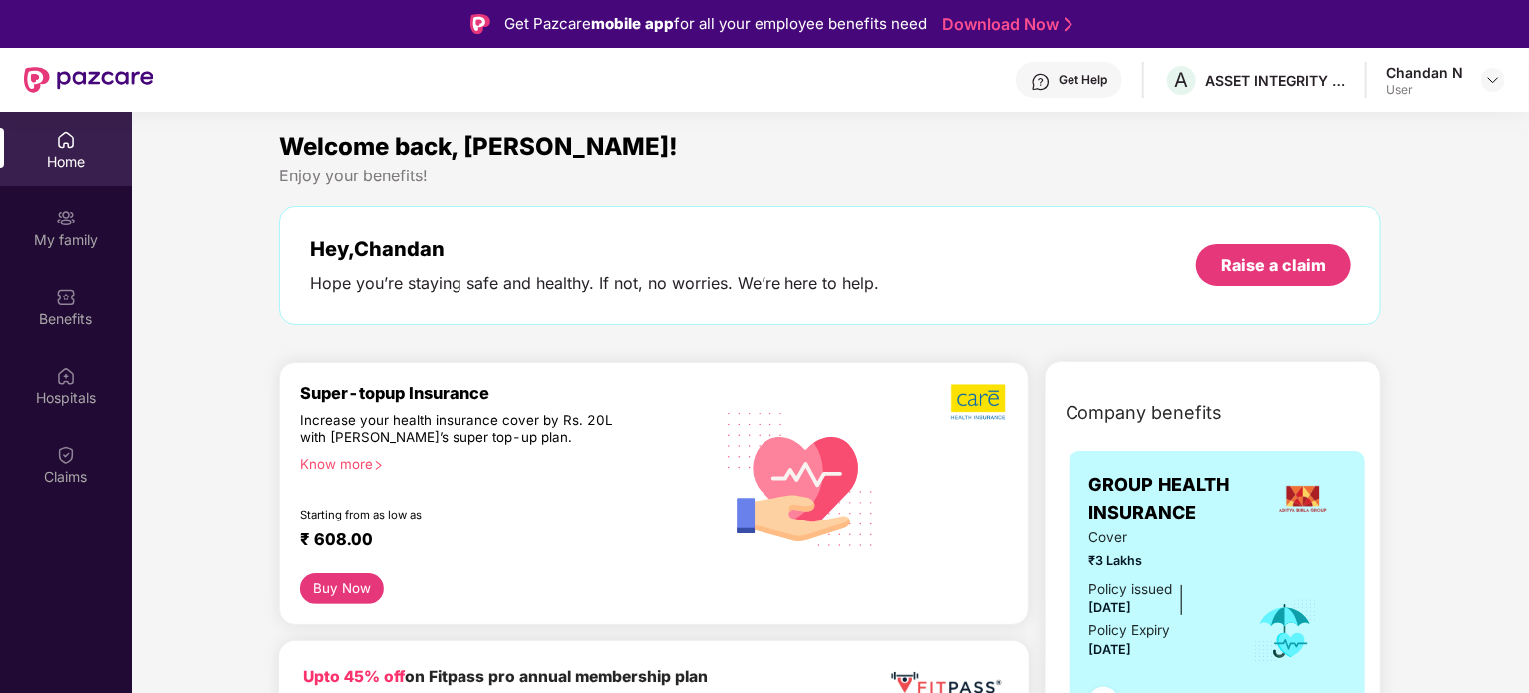
click at [56, 171] on div "Home" at bounding box center [66, 149] width 132 height 75
click at [60, 228] on div "My family" at bounding box center [66, 227] width 132 height 75
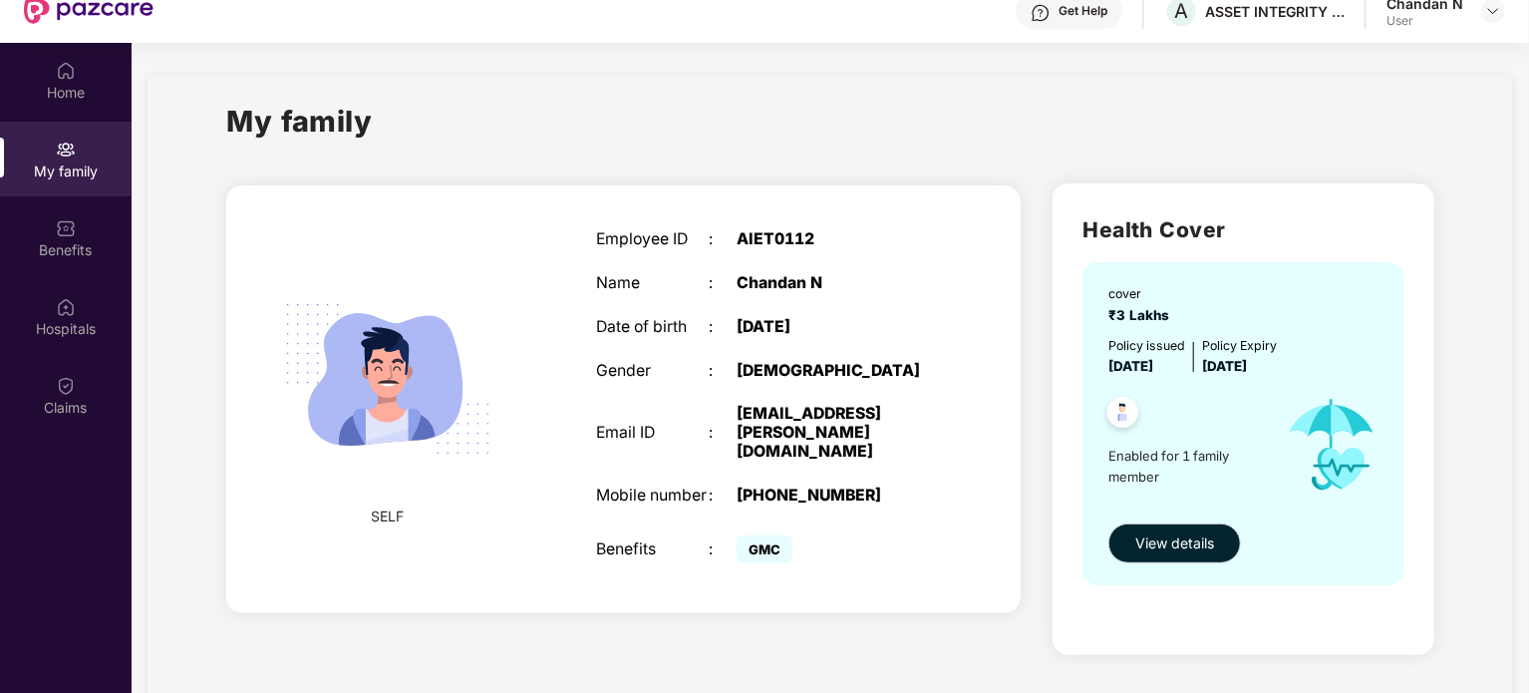
scroll to position [112, 0]
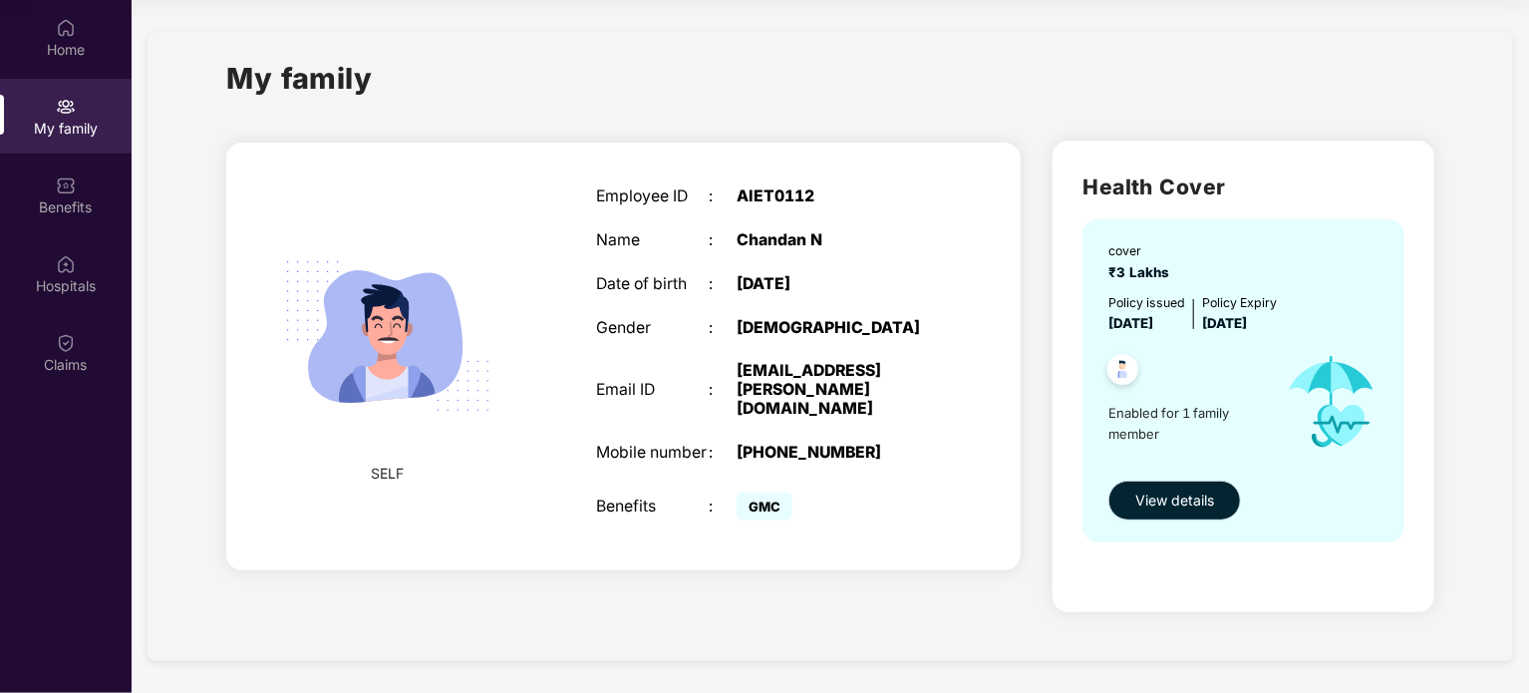
click at [1204, 496] on span "View details" at bounding box center [1174, 500] width 79 height 22
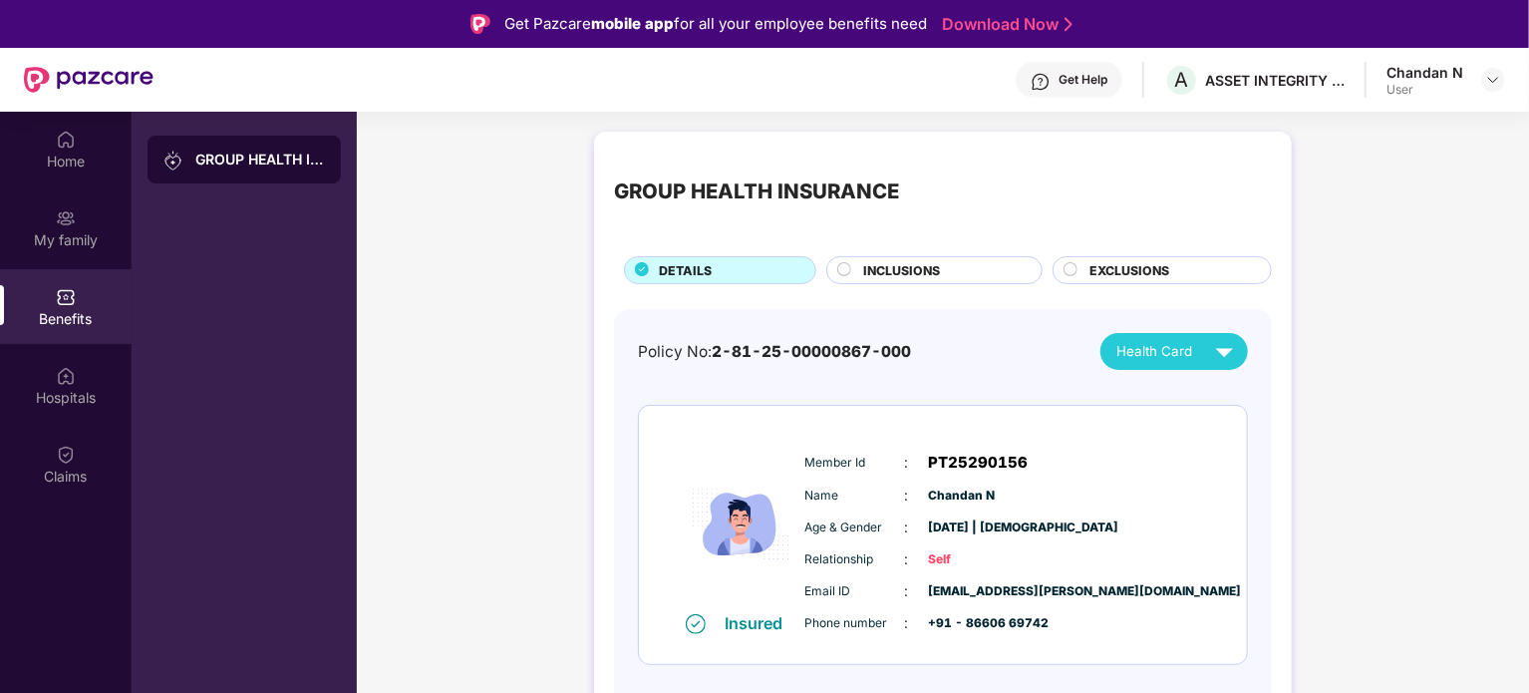
scroll to position [0, 0]
click at [840, 265] on circle at bounding box center [844, 269] width 13 height 13
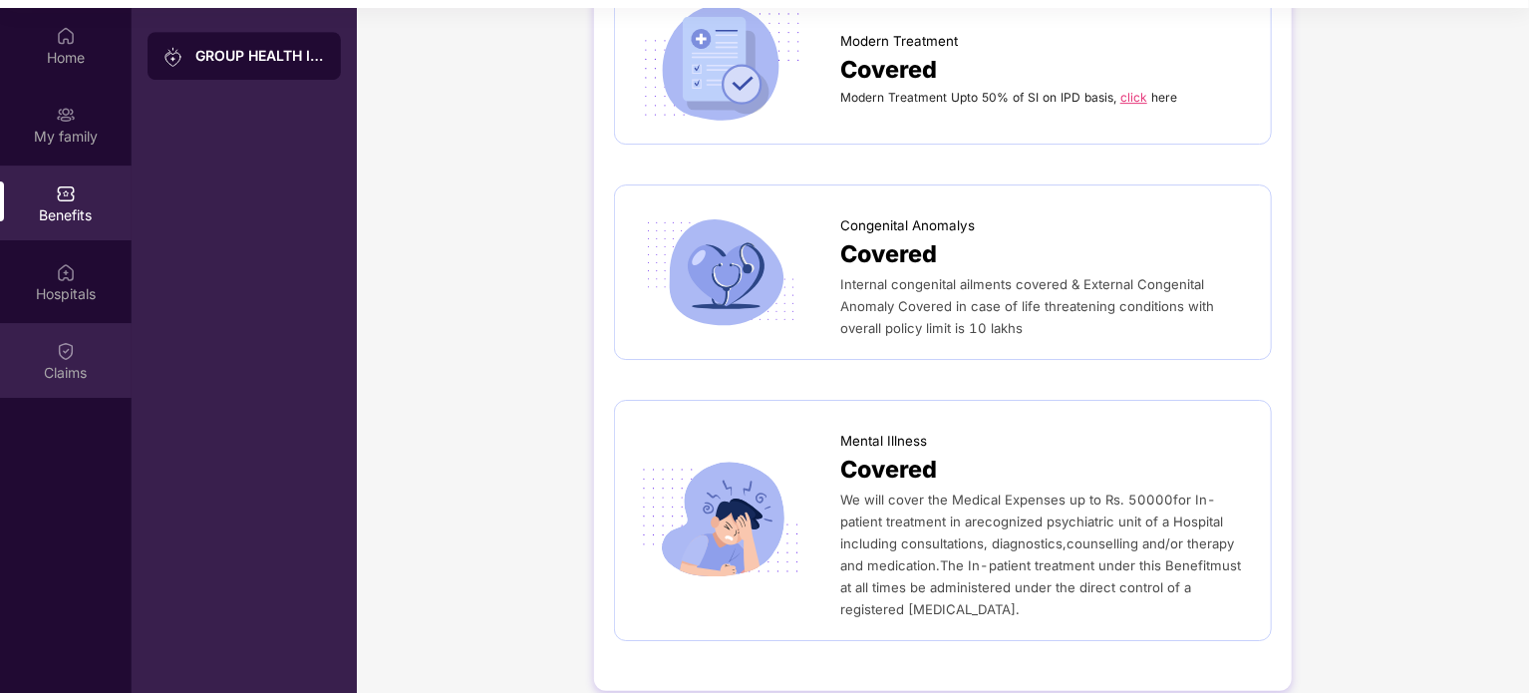
scroll to position [112, 0]
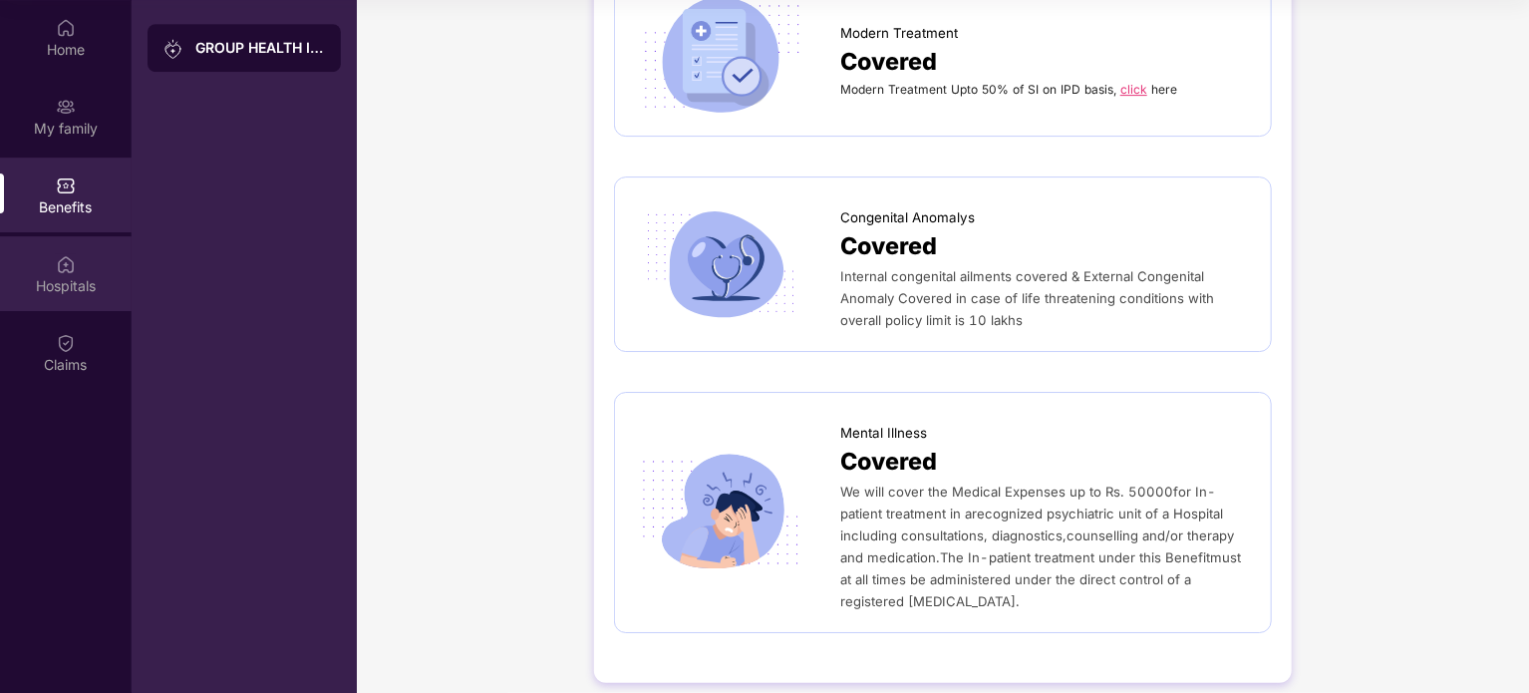
click at [56, 277] on div "Hospitals" at bounding box center [66, 286] width 132 height 20
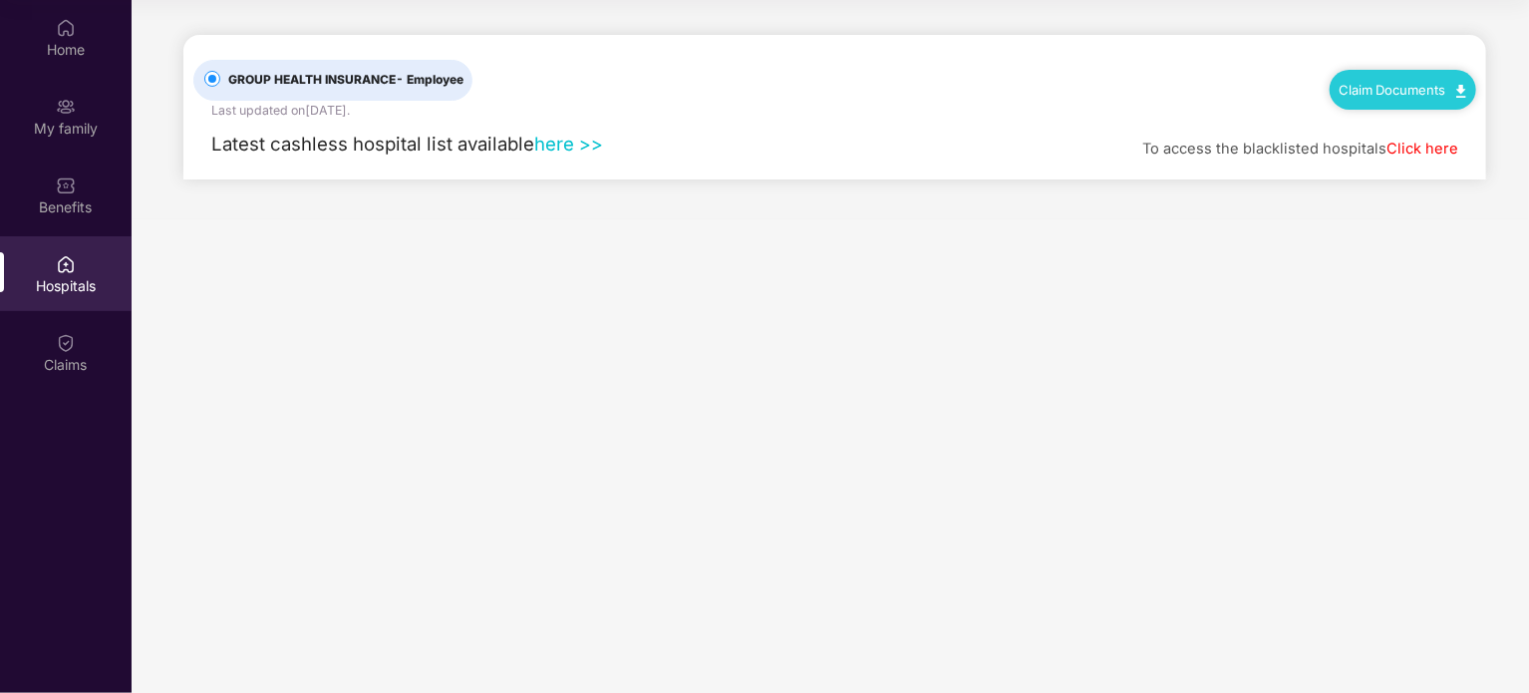
click at [559, 144] on link "here >>" at bounding box center [568, 144] width 69 height 22
